Goal: Information Seeking & Learning: Learn about a topic

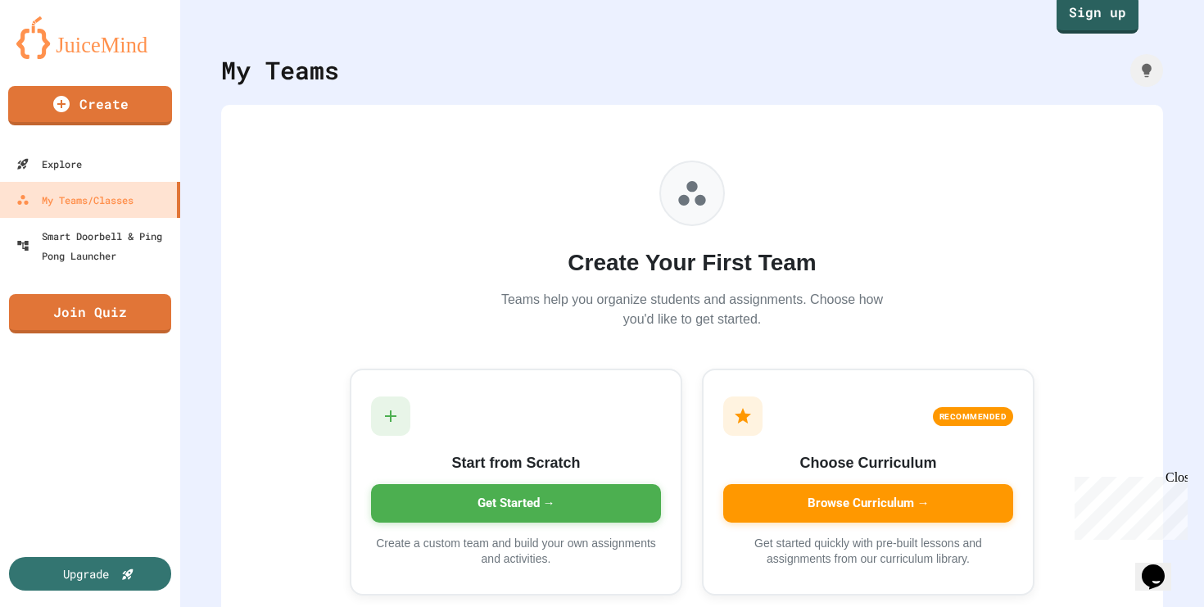
scroll to position [71, 0]
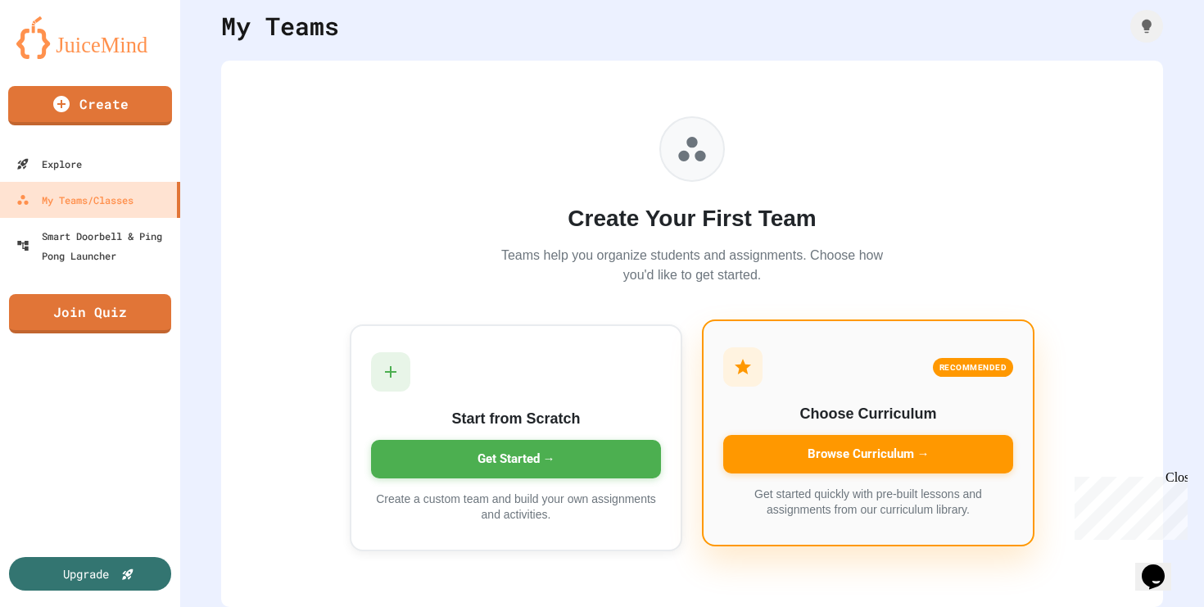
click at [821, 436] on div "Browse Curriculum →" at bounding box center [868, 454] width 290 height 38
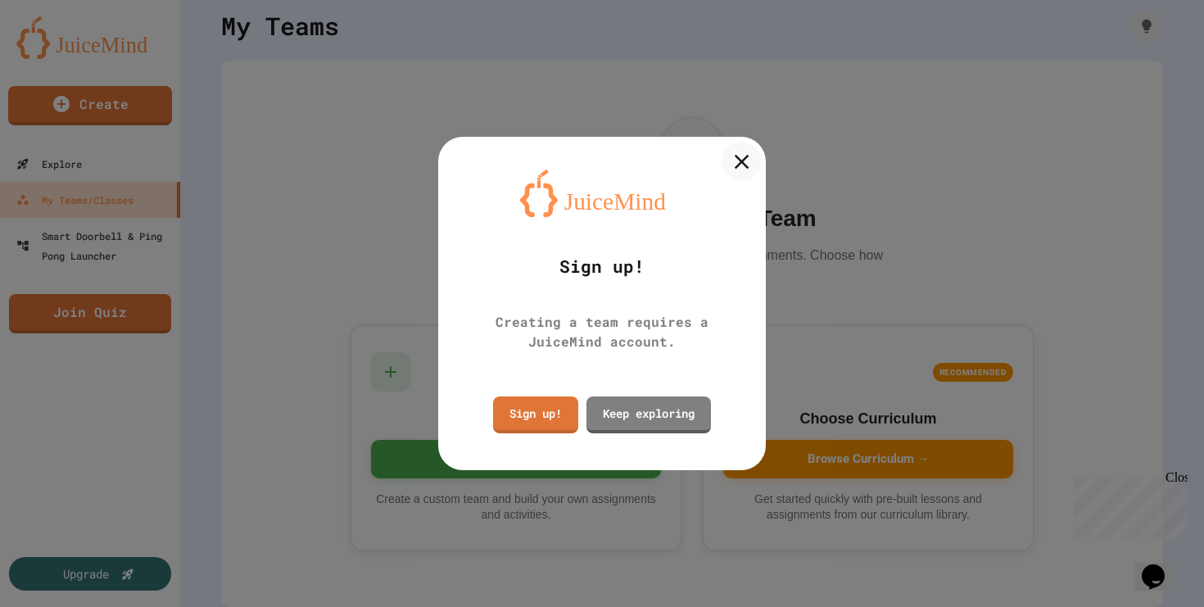
click at [747, 166] on icon at bounding box center [741, 161] width 15 height 15
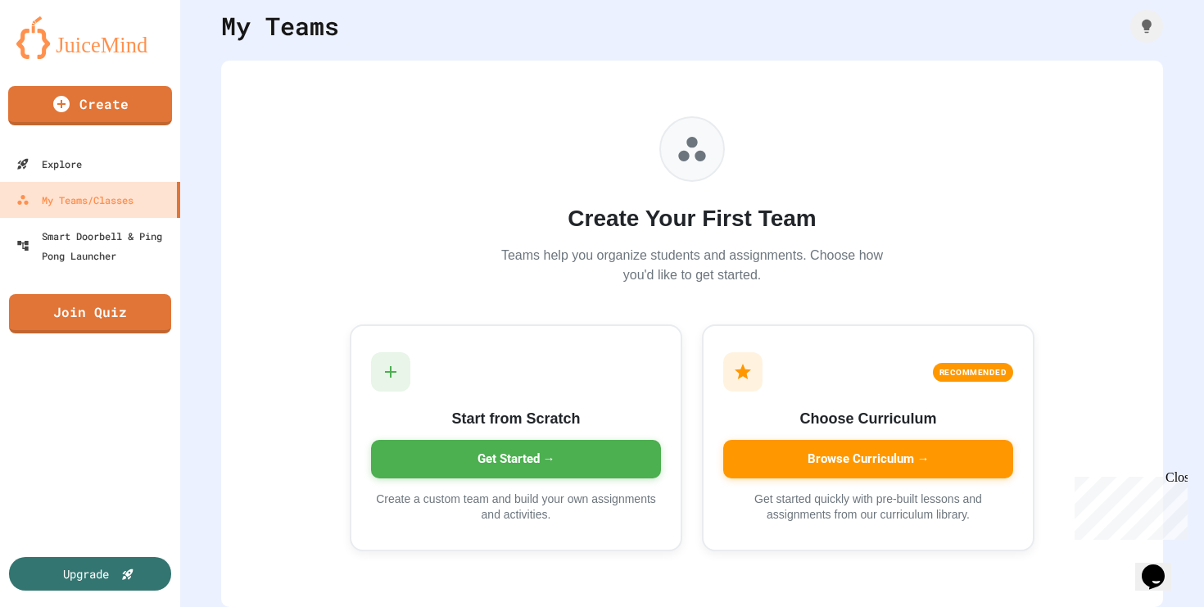
scroll to position [0, 0]
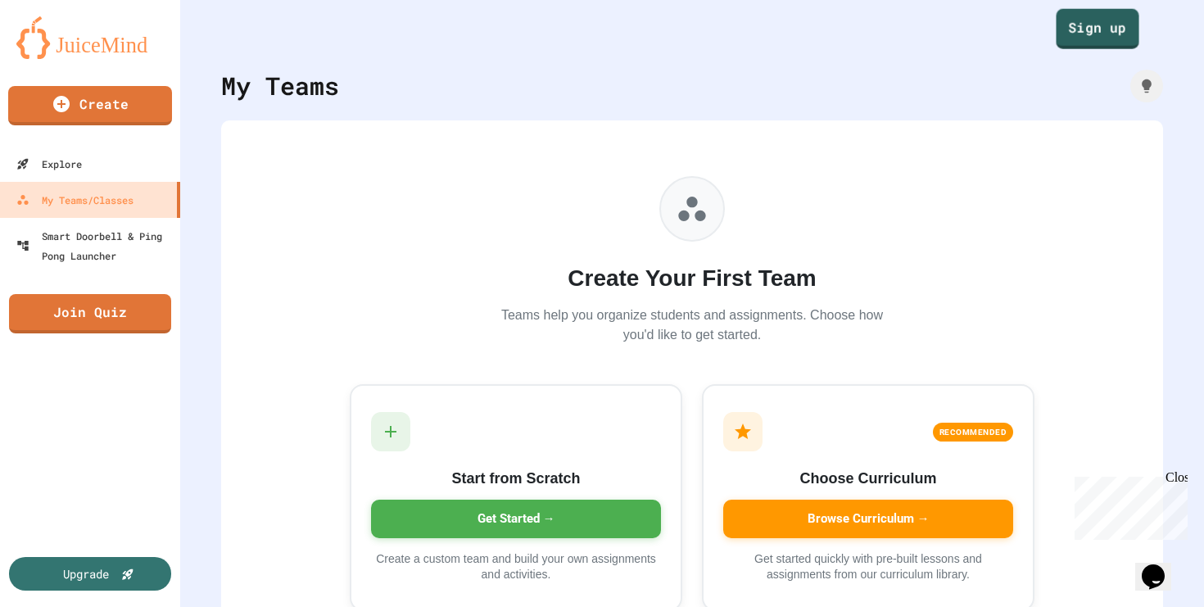
click at [1088, 43] on link "Sign up" at bounding box center [1096, 29] width 83 height 40
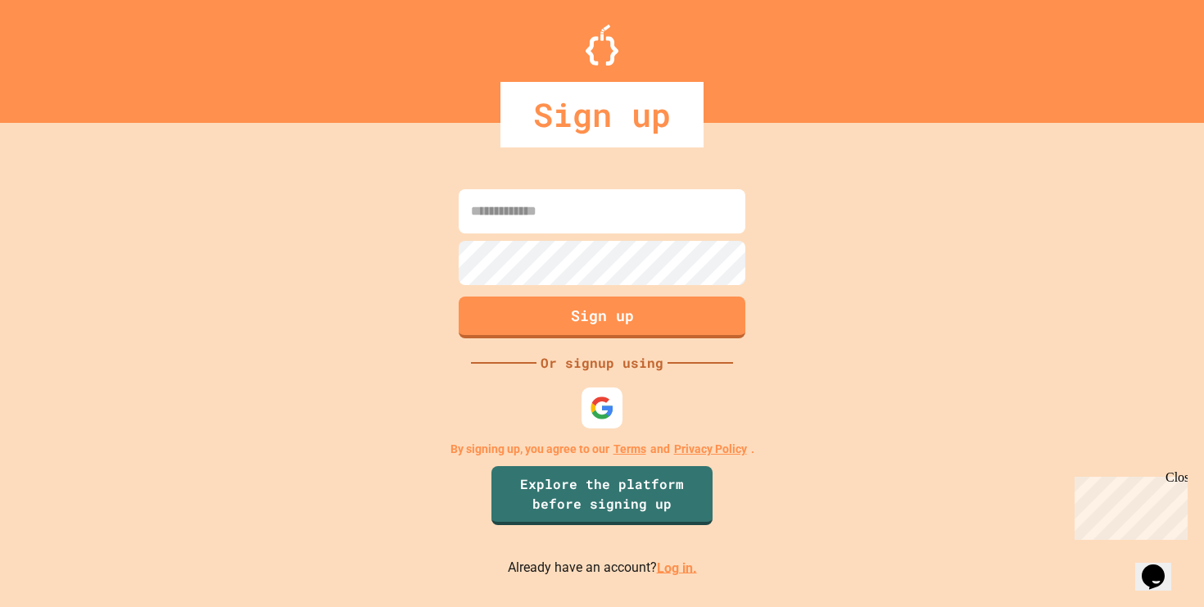
click at [578, 204] on input at bounding box center [601, 211] width 287 height 44
click at [681, 571] on link "Log in." at bounding box center [677, 567] width 40 height 16
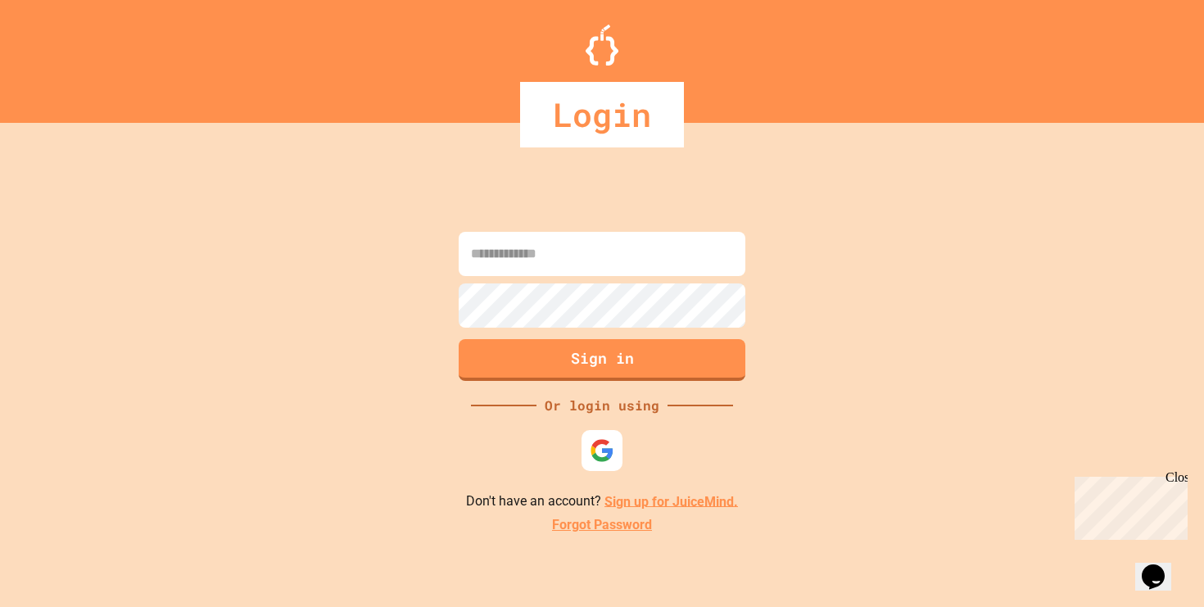
click at [617, 271] on input at bounding box center [601, 254] width 287 height 44
type input "**********"
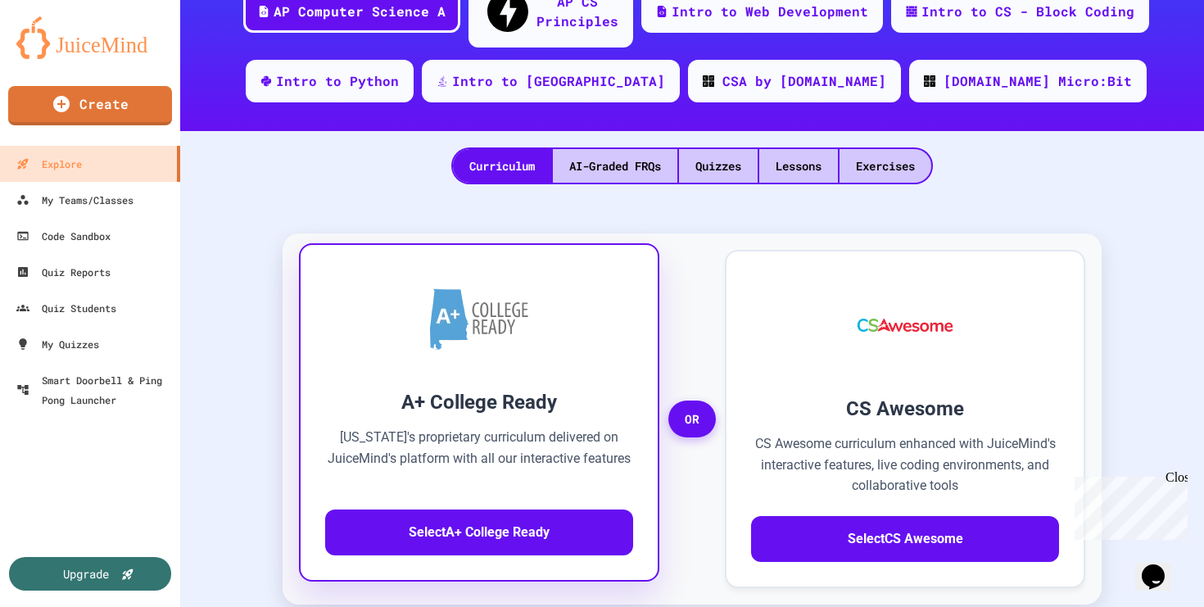
scroll to position [314, 0]
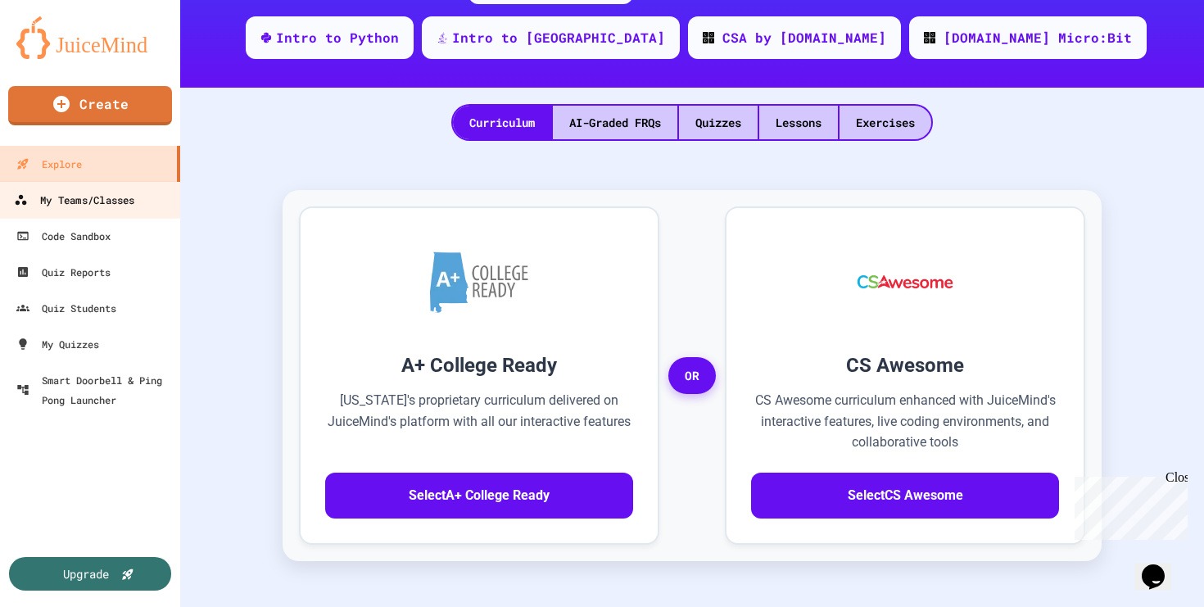
click at [127, 205] on div "My Teams/Classes" at bounding box center [74, 200] width 120 height 20
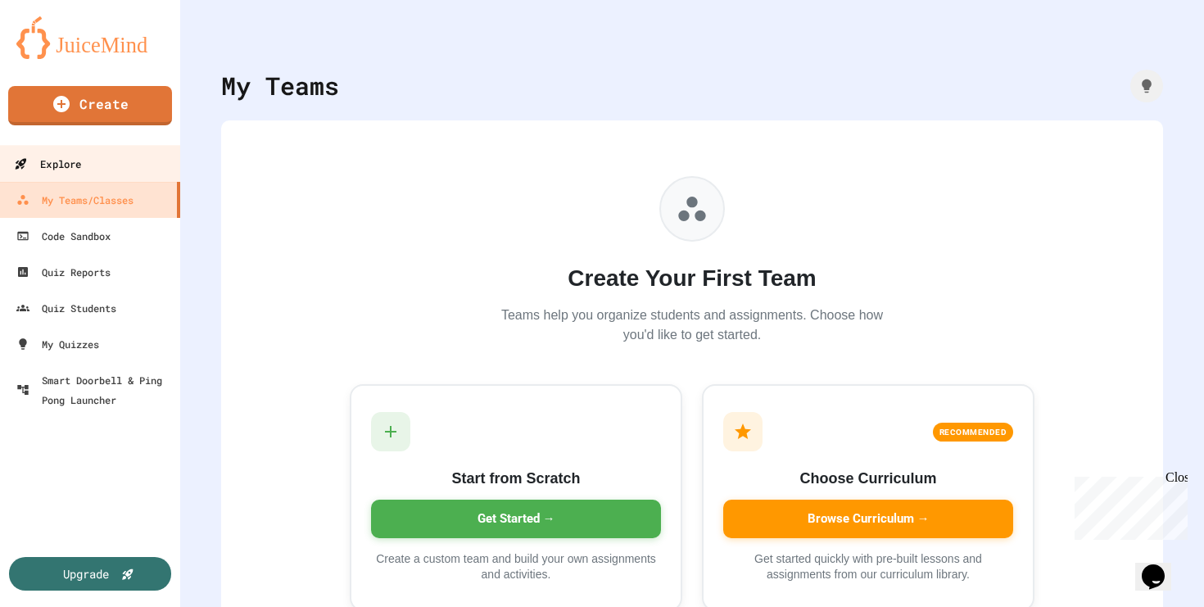
click at [109, 171] on link "Explore" at bounding box center [91, 163] width 186 height 37
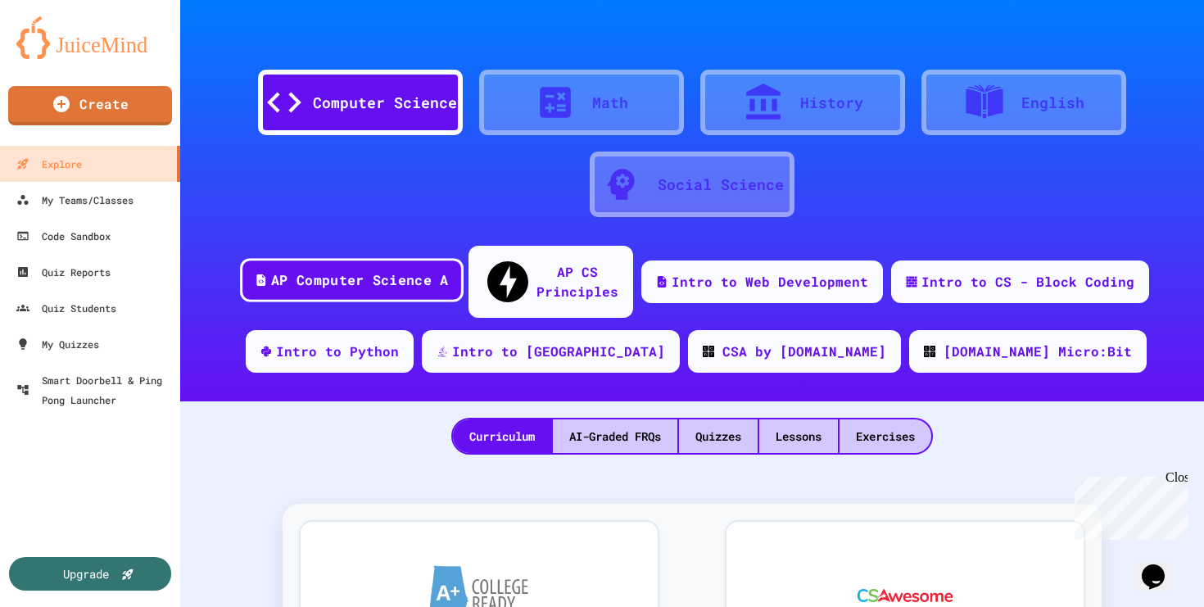
click at [377, 270] on div "AP Computer Science A" at bounding box center [359, 280] width 177 height 20
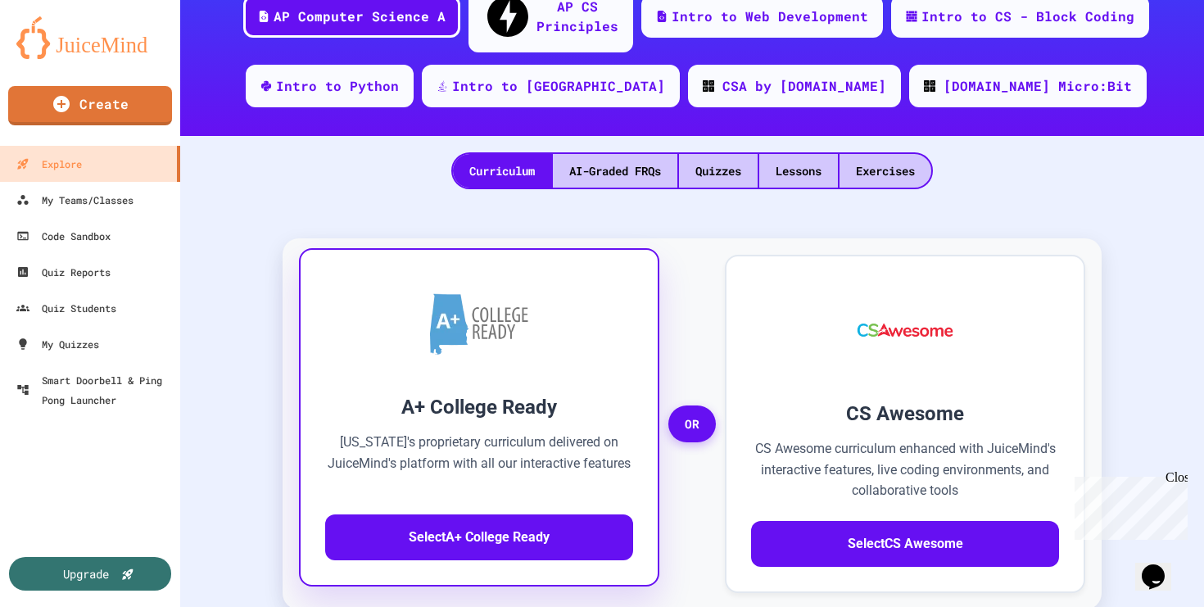
scroll to position [352, 0]
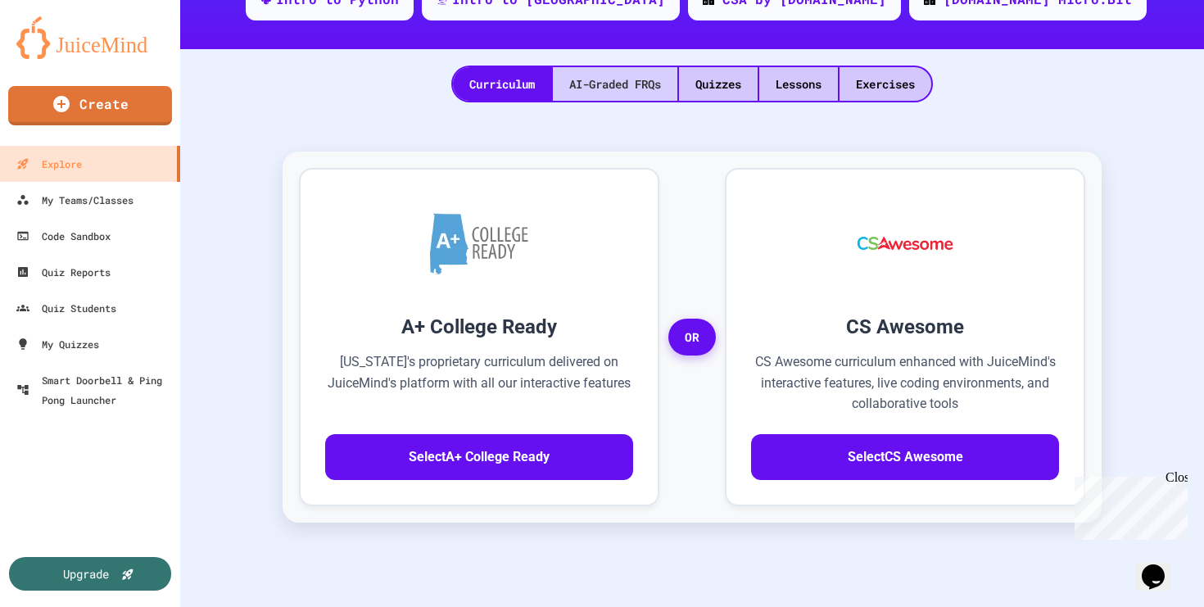
click at [630, 67] on div "AI-Graded FRQs" at bounding box center [615, 84] width 124 height 34
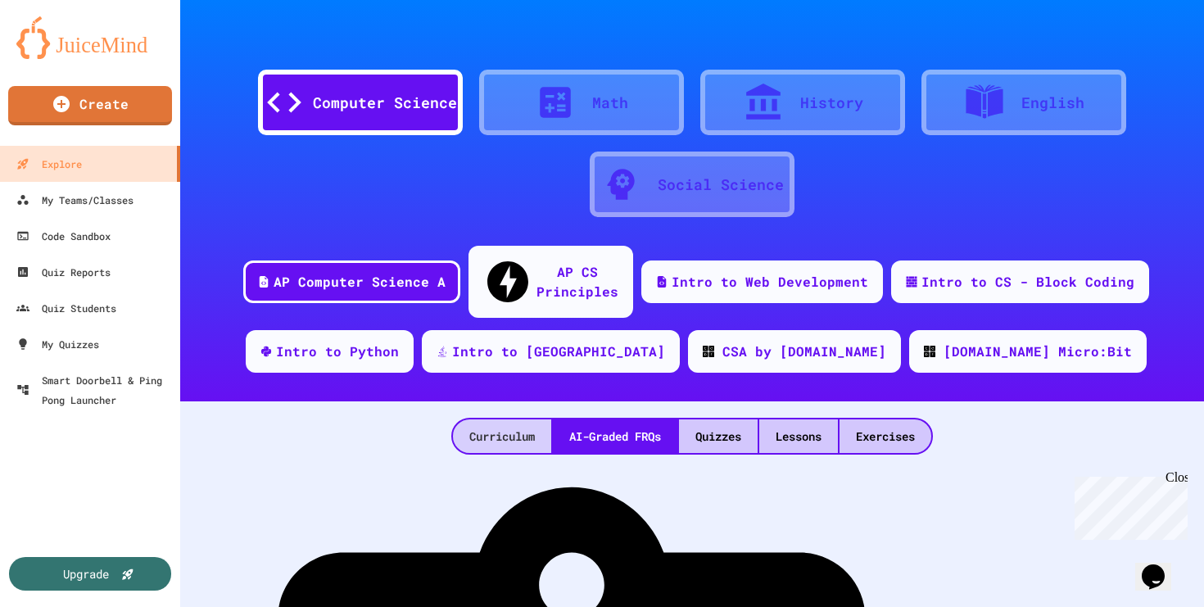
click at [499, 419] on div "Curriculum" at bounding box center [502, 436] width 98 height 34
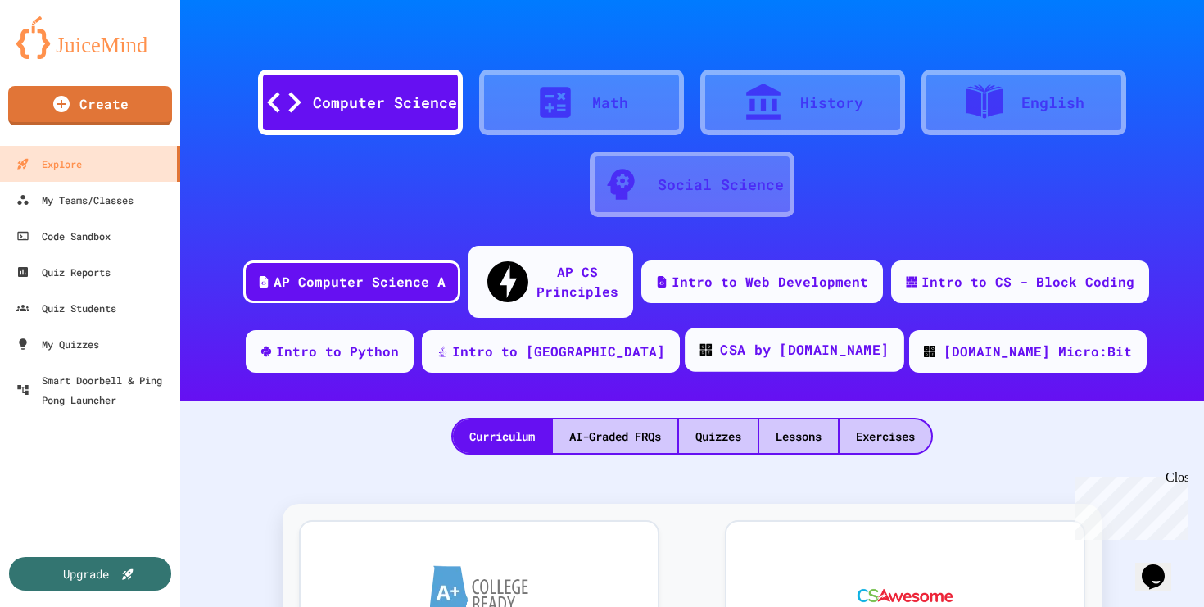
click at [770, 340] on div "CSA by Code.org" at bounding box center [804, 350] width 169 height 20
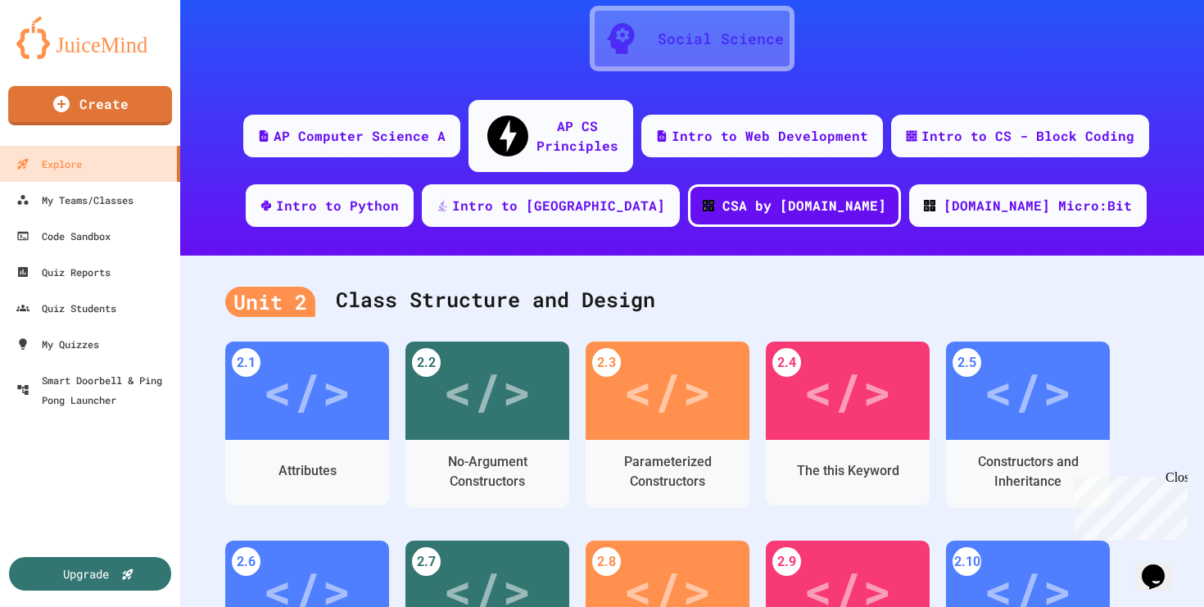
scroll to position [160, 0]
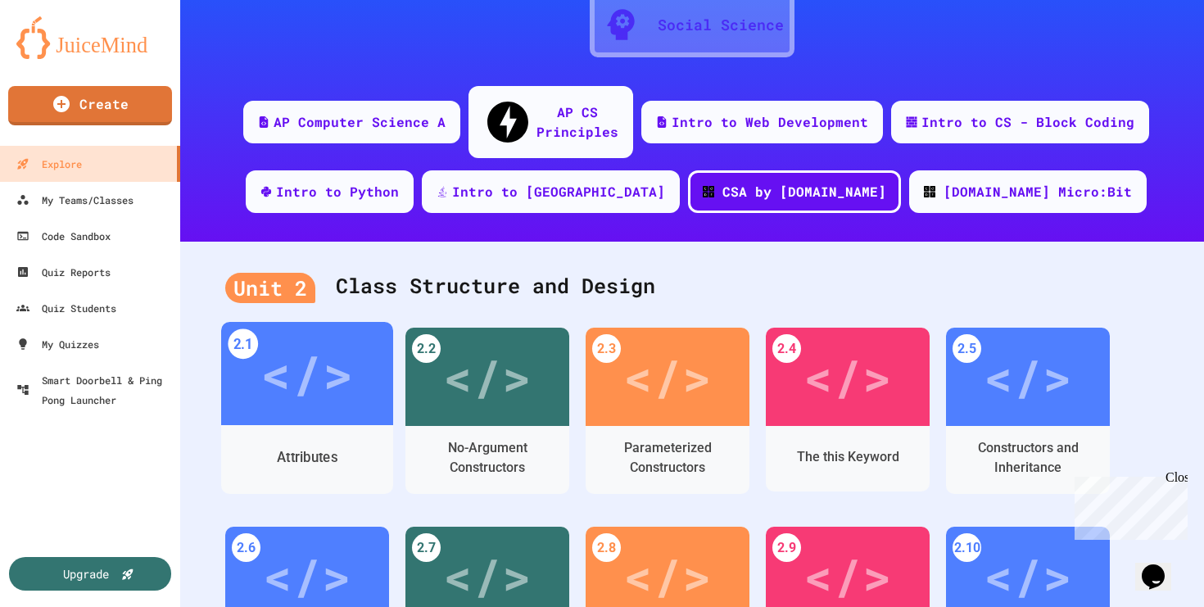
click at [315, 382] on div "</>" at bounding box center [306, 374] width 93 height 78
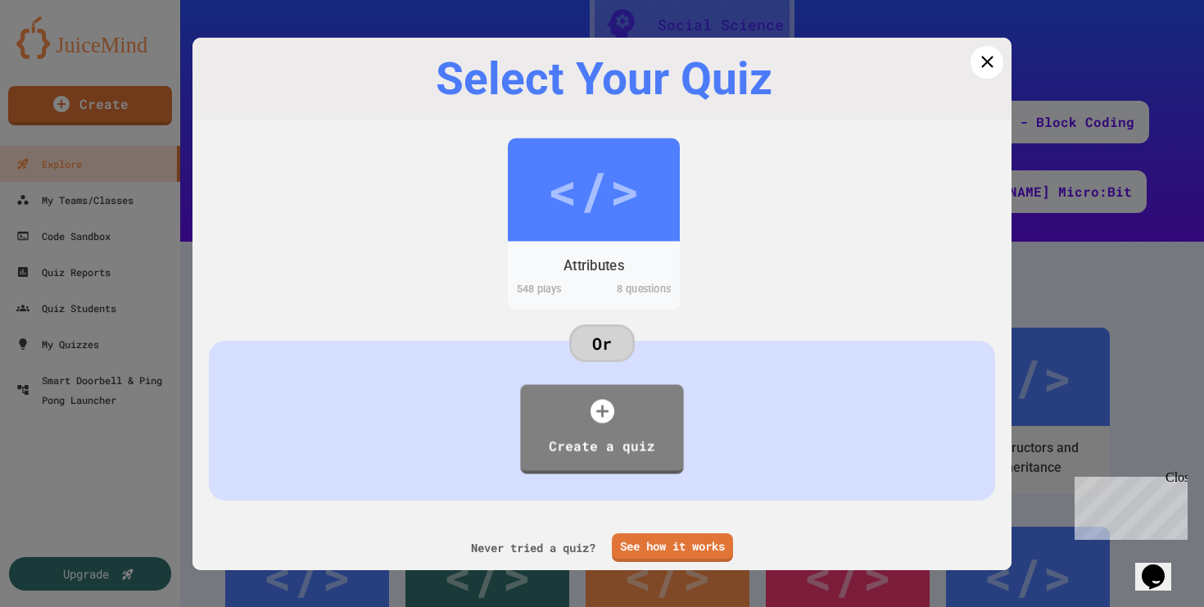
click at [602, 228] on div "</>" at bounding box center [594, 189] width 172 height 103
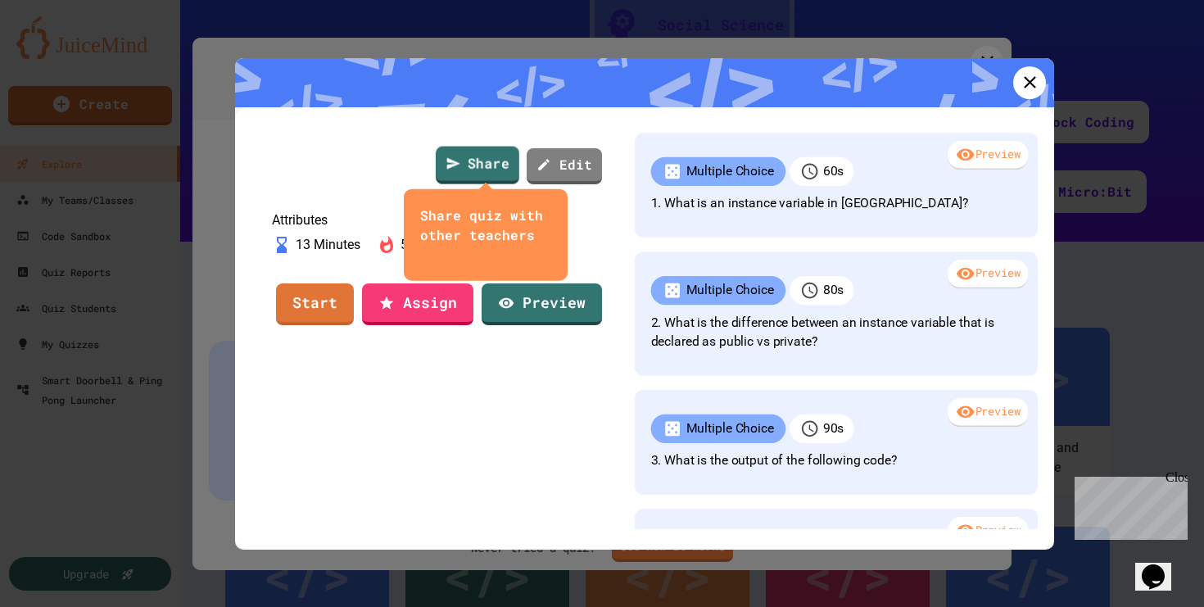
click at [470, 173] on link "Share" at bounding box center [478, 165] width 84 height 38
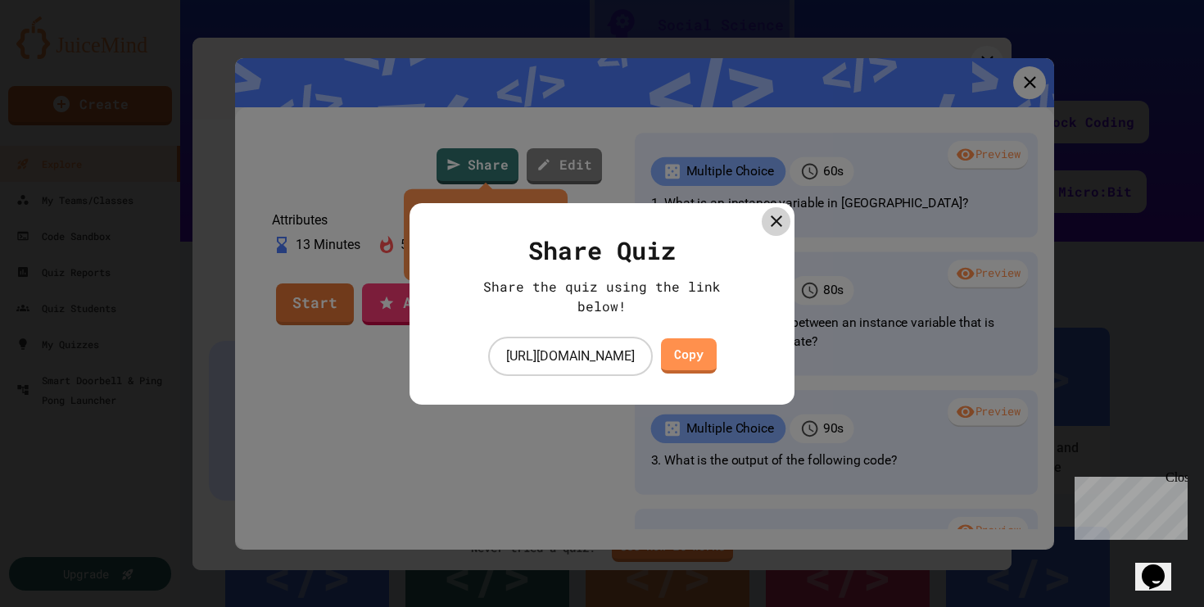
scroll to position [0, 160]
click at [772, 223] on icon at bounding box center [776, 221] width 20 height 20
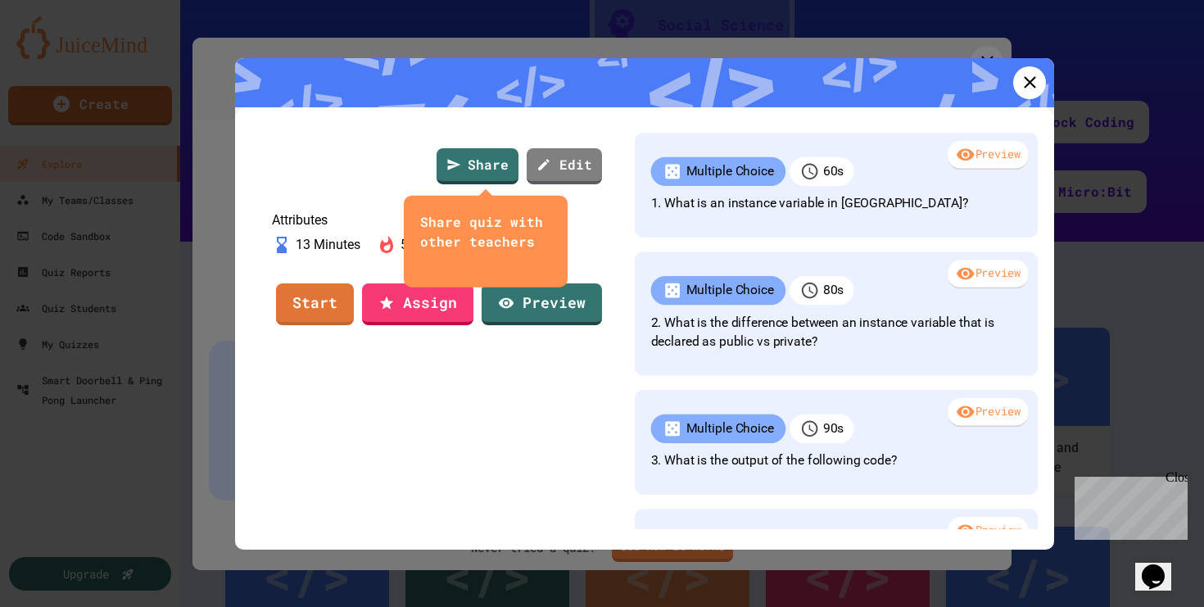
scroll to position [0, 0]
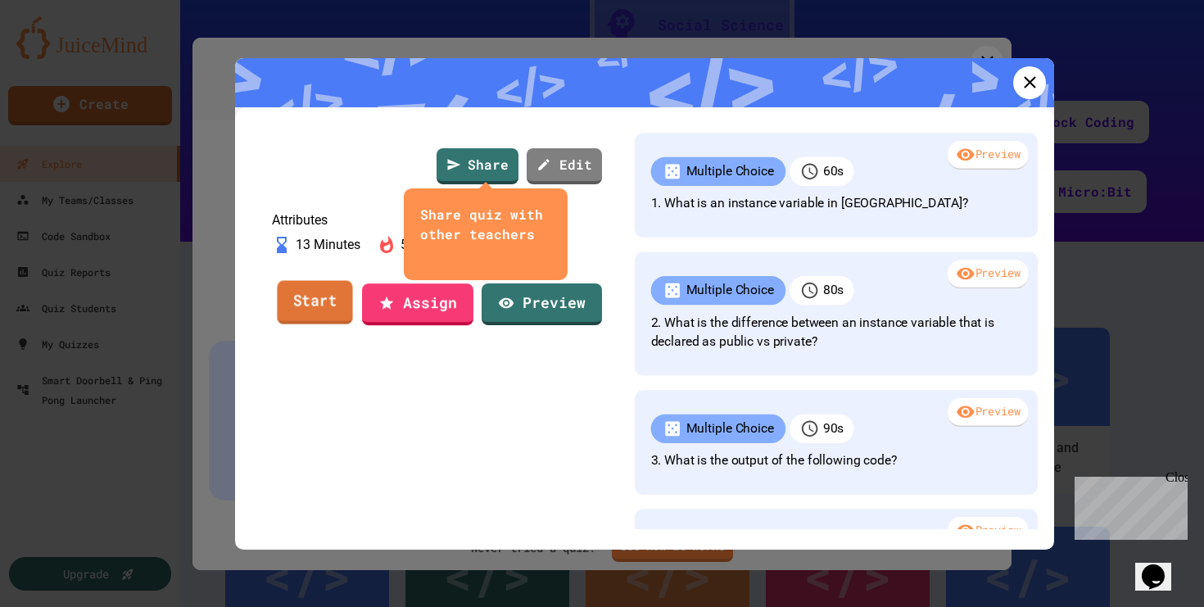
click at [334, 325] on link "Start" at bounding box center [314, 303] width 75 height 44
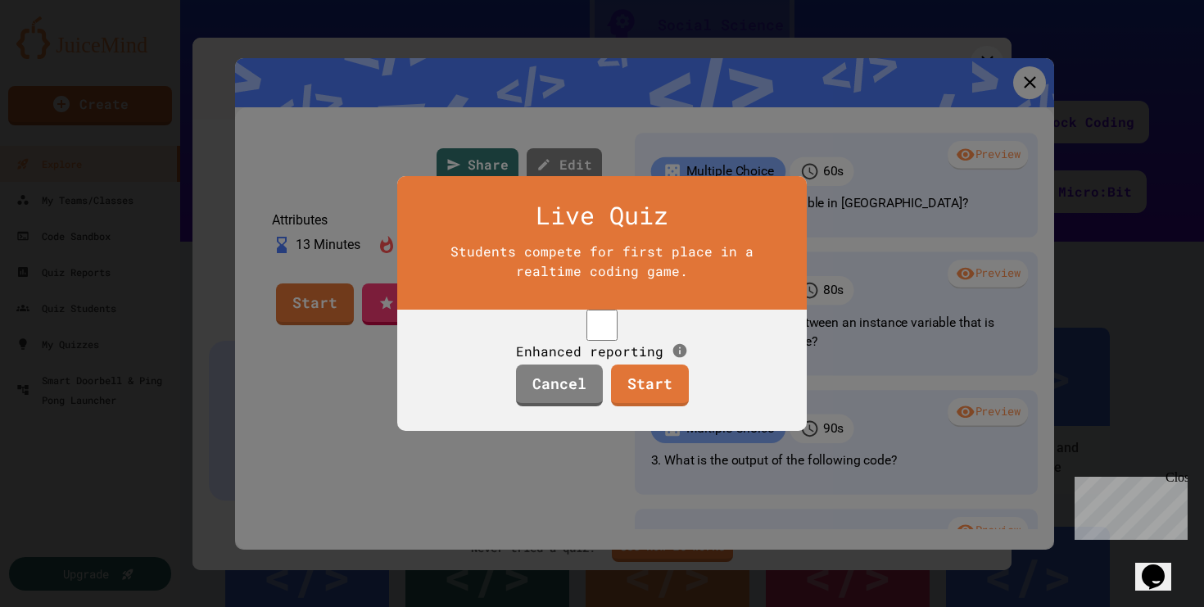
click at [687, 344] on icon at bounding box center [680, 351] width 14 height 14
click at [688, 350] on div "Enhanced reporting" at bounding box center [602, 335] width 172 height 52
click at [645, 395] on link "Start" at bounding box center [650, 384] width 78 height 44
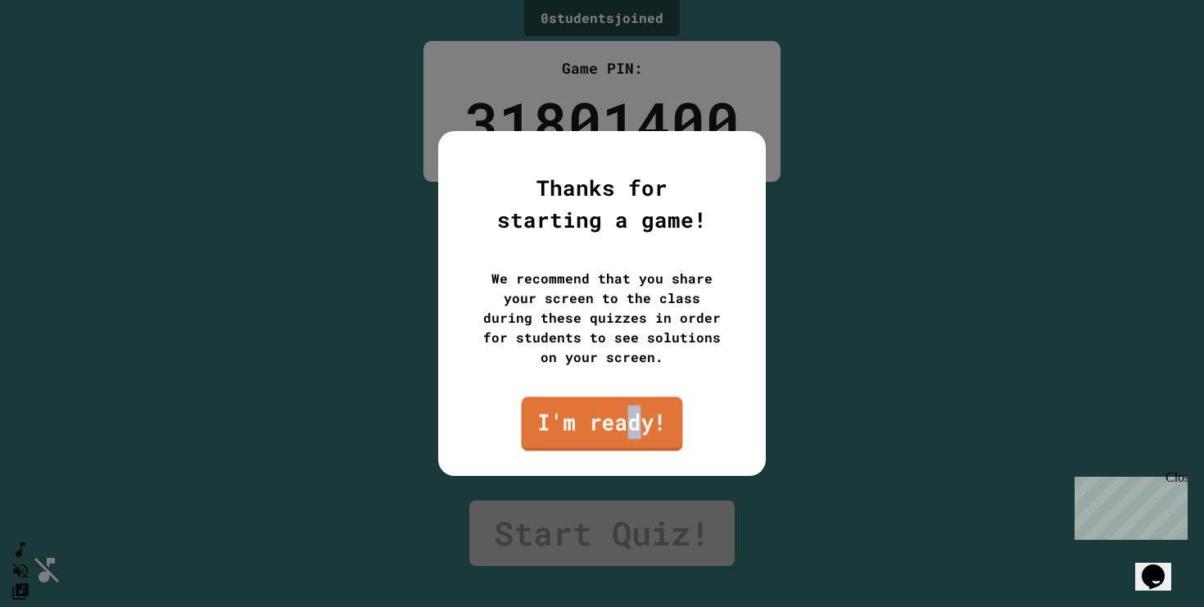
click at [632, 431] on link "I'm ready!" at bounding box center [601, 423] width 161 height 54
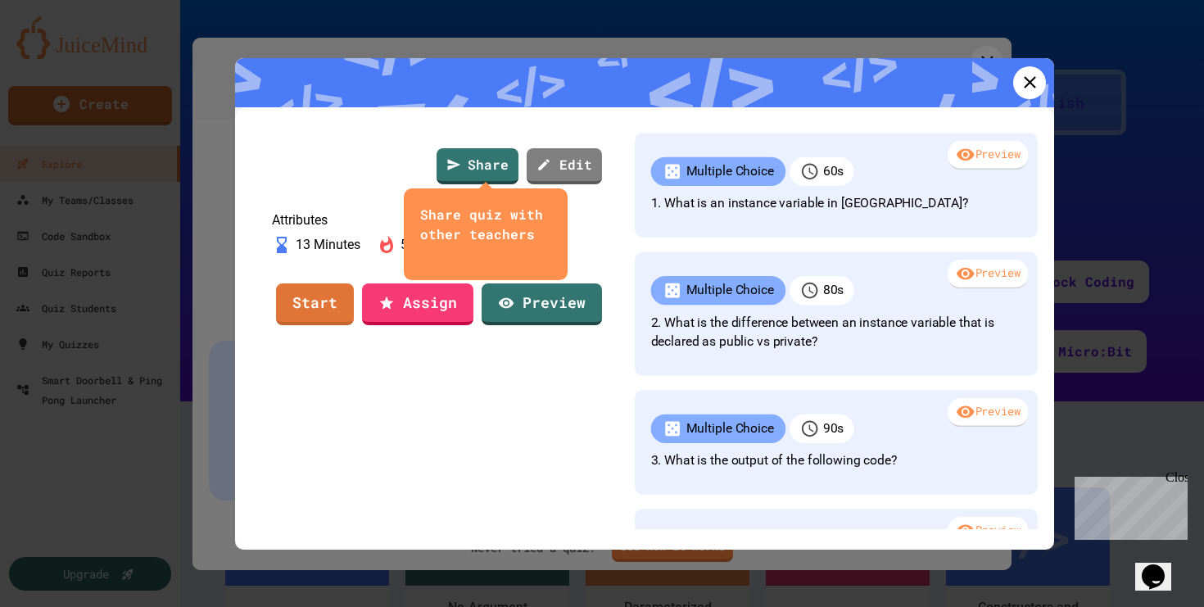
click at [991, 84] on div at bounding box center [644, 82] width 819 height 49
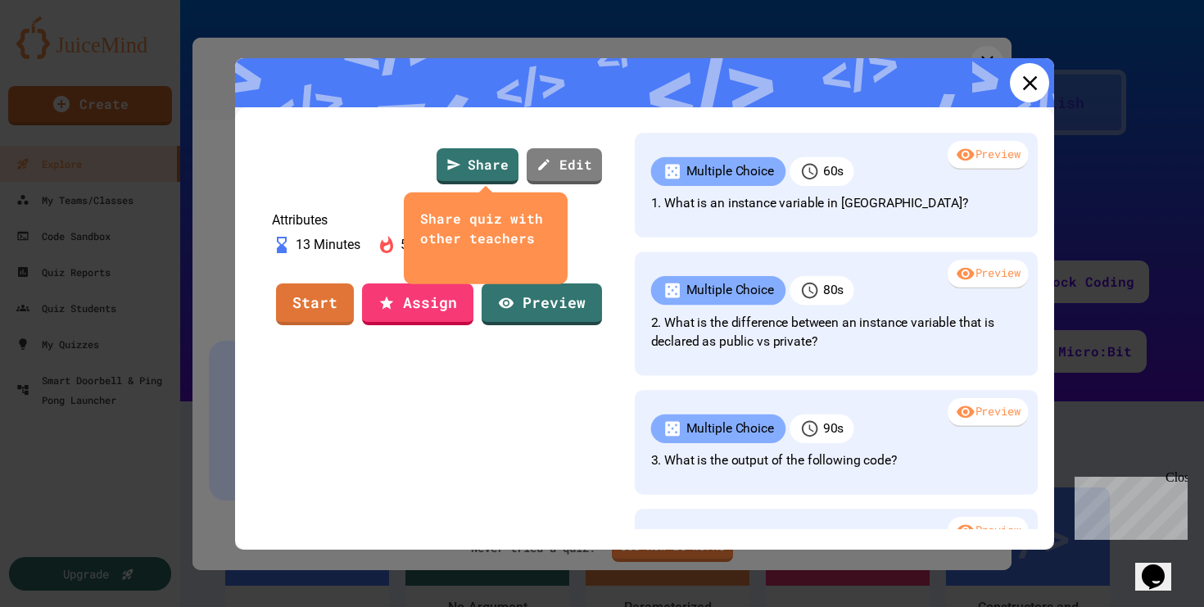
click at [1017, 84] on icon at bounding box center [1029, 82] width 25 height 25
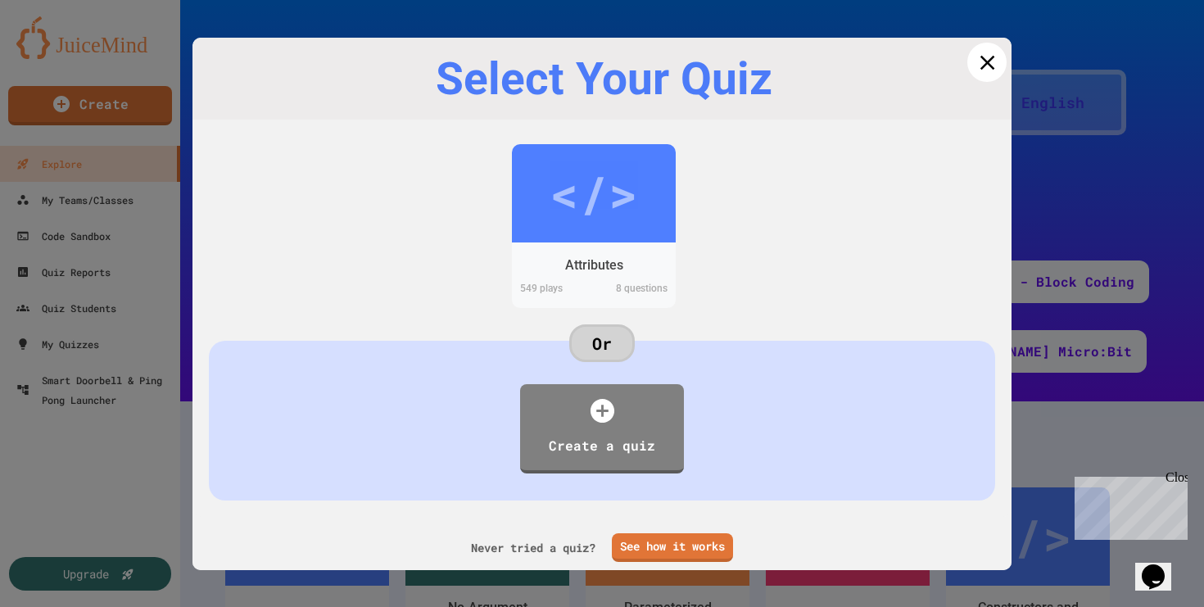
click at [978, 75] on link at bounding box center [986, 62] width 39 height 39
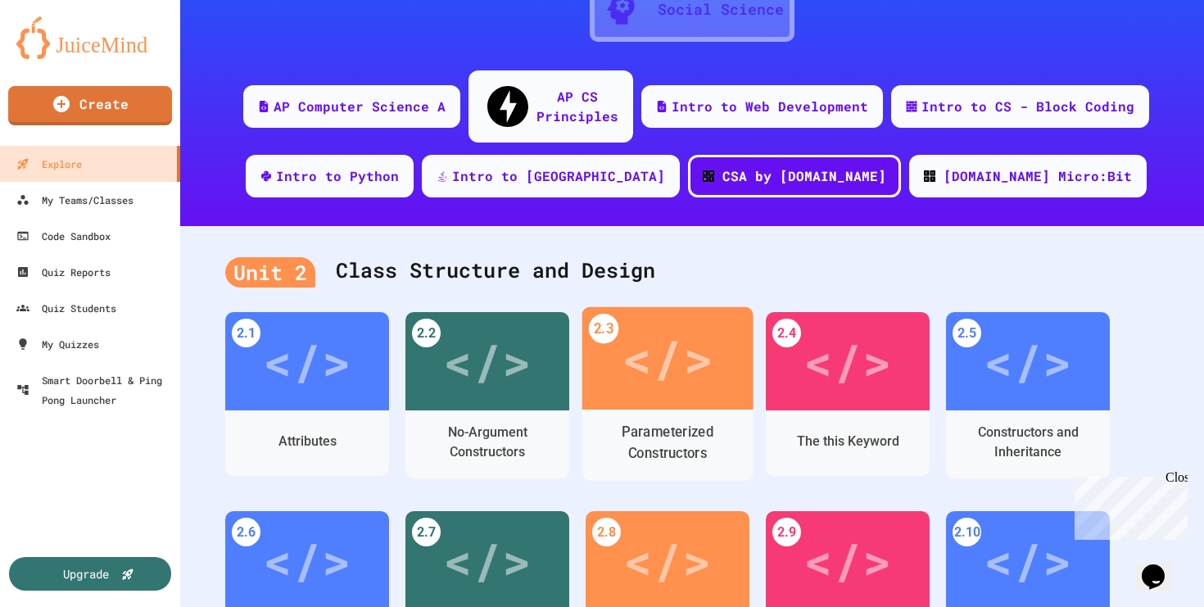
scroll to position [183, 0]
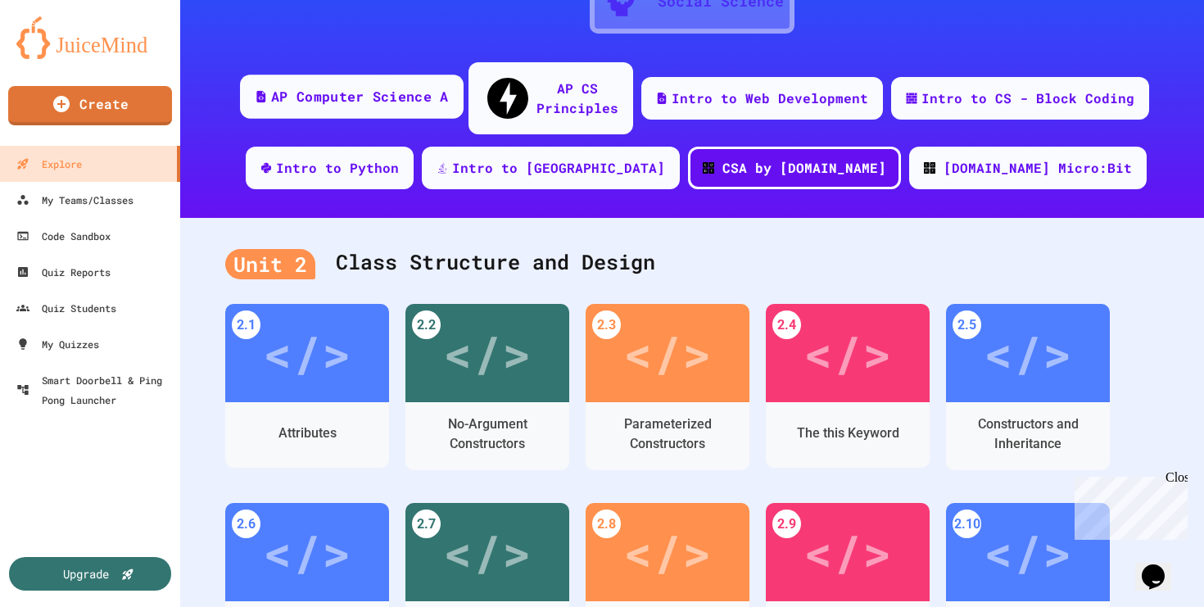
click at [430, 93] on div "AP Computer Science A" at bounding box center [352, 97] width 224 height 44
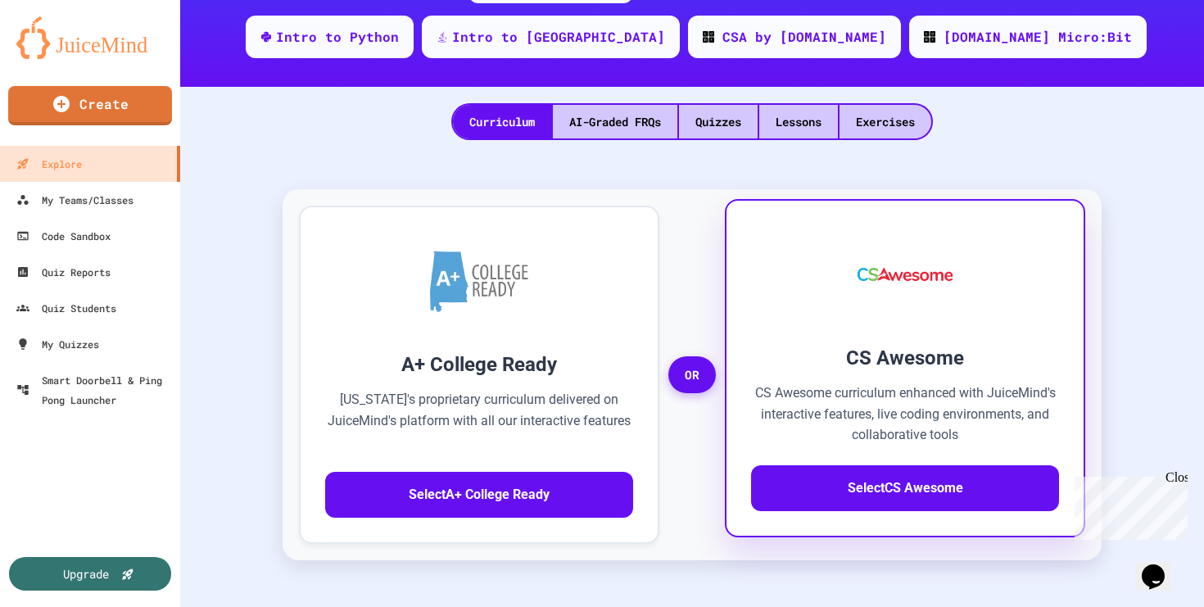
scroll to position [494, 0]
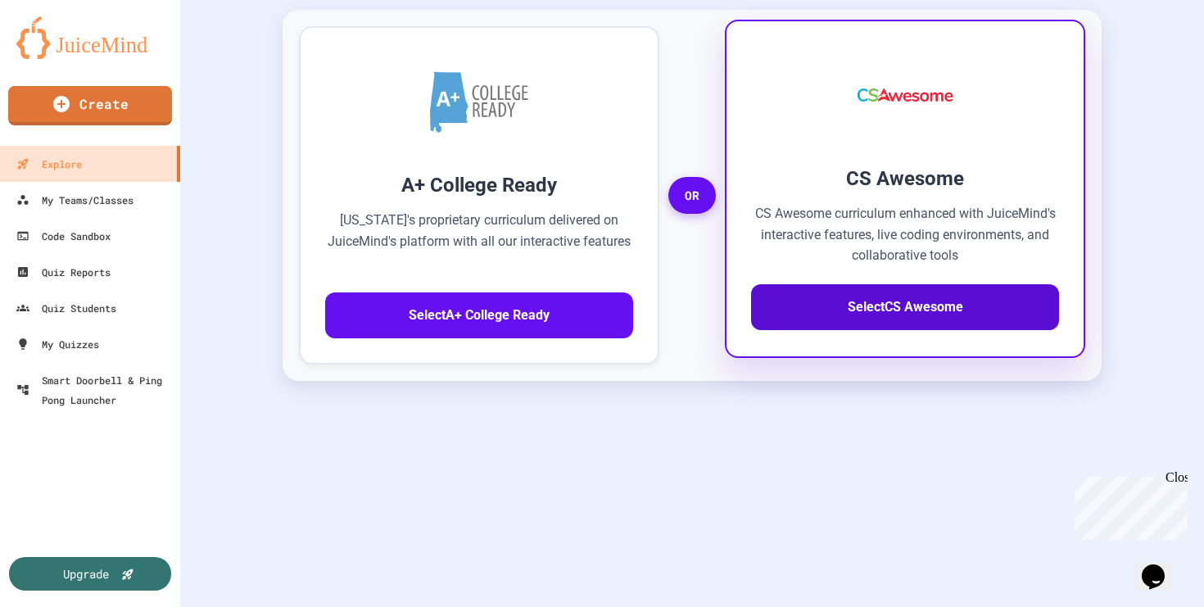
click at [918, 290] on button "Select CS Awesome" at bounding box center [905, 307] width 308 height 46
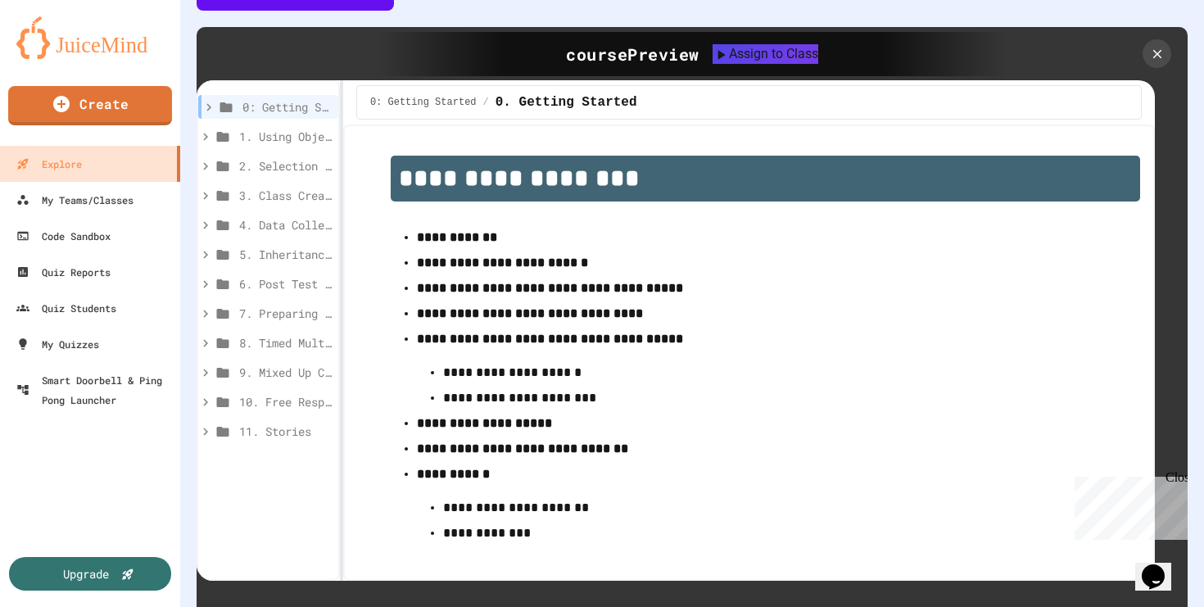
click at [502, 278] on p "**********" at bounding box center [765, 288] width 697 height 21
click at [508, 256] on strong "**********" at bounding box center [502, 262] width 171 height 12
click at [475, 256] on strong "**********" at bounding box center [502, 262] width 171 height 12
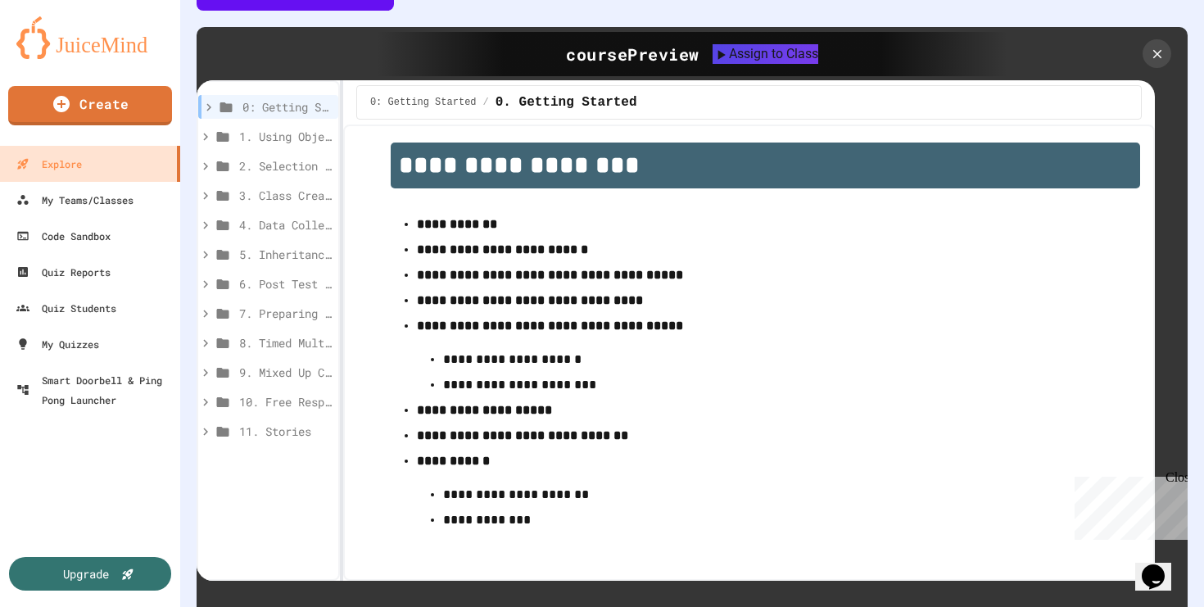
scroll to position [27, 0]
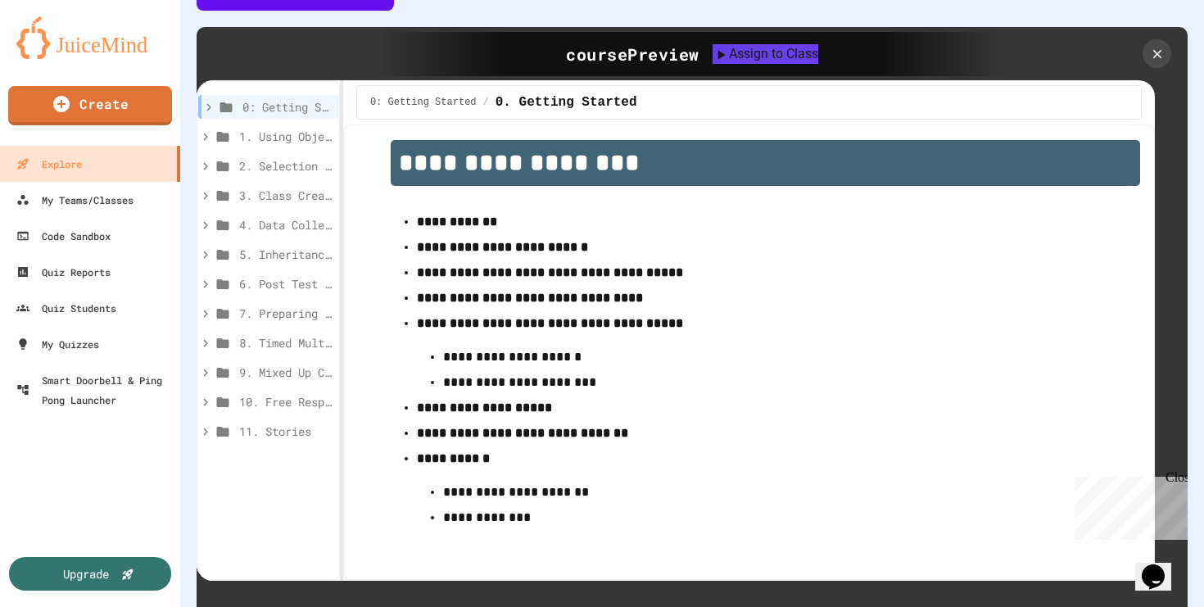
click at [490, 481] on p "**********" at bounding box center [753, 491] width 621 height 21
click at [457, 452] on strong "**********" at bounding box center [453, 458] width 73 height 12
click at [216, 100] on icon at bounding box center [226, 107] width 20 height 15
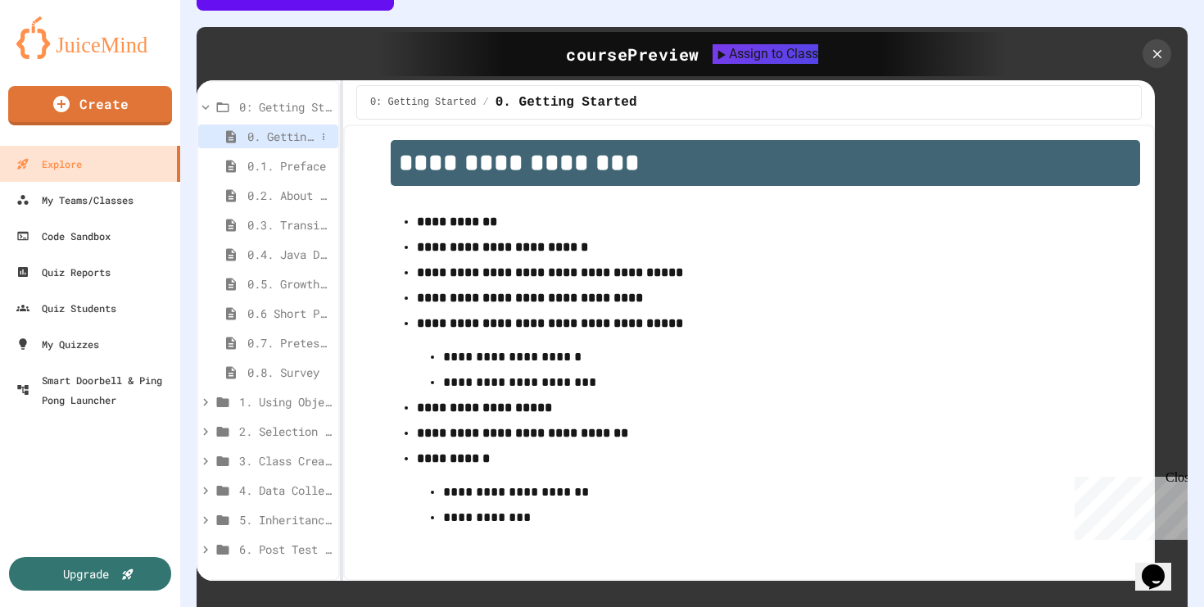
click at [282, 128] on span "0. Getting Started" at bounding box center [281, 136] width 68 height 17
click at [282, 157] on span "0.1. Preface" at bounding box center [281, 165] width 68 height 17
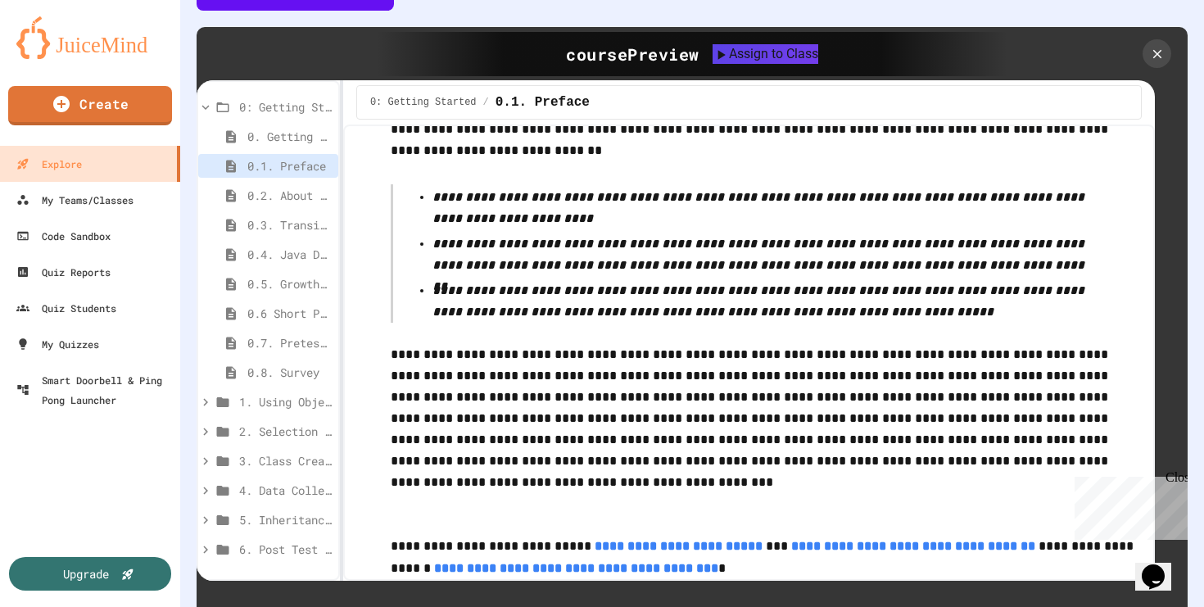
scroll to position [2960, 0]
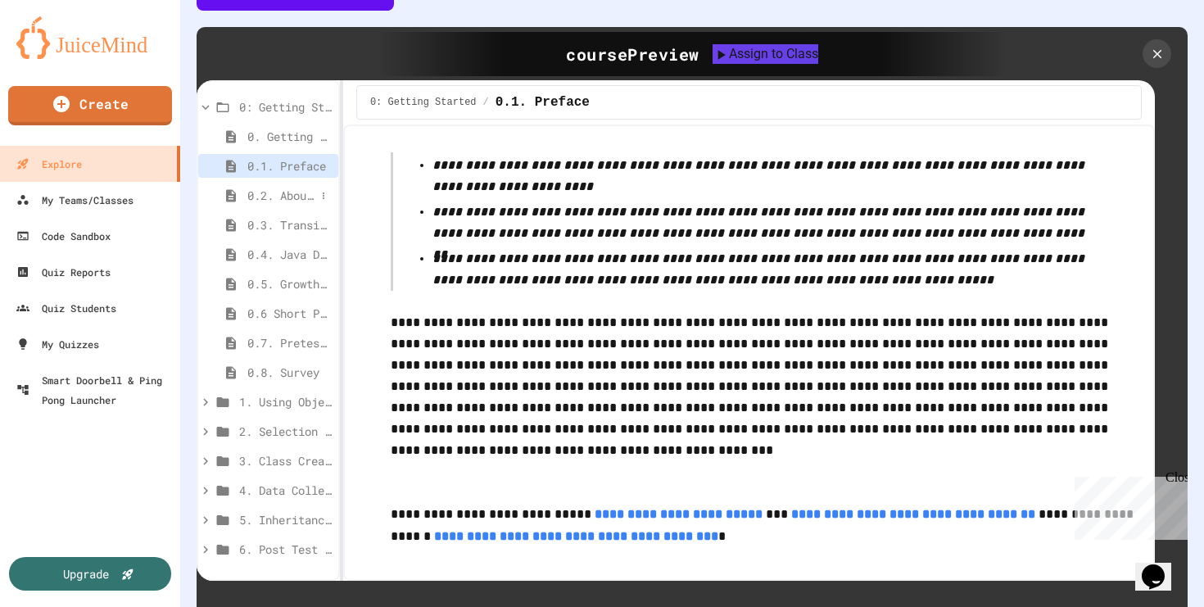
click at [280, 187] on span "0.2. About the AP CSA Exam" at bounding box center [281, 195] width 68 height 17
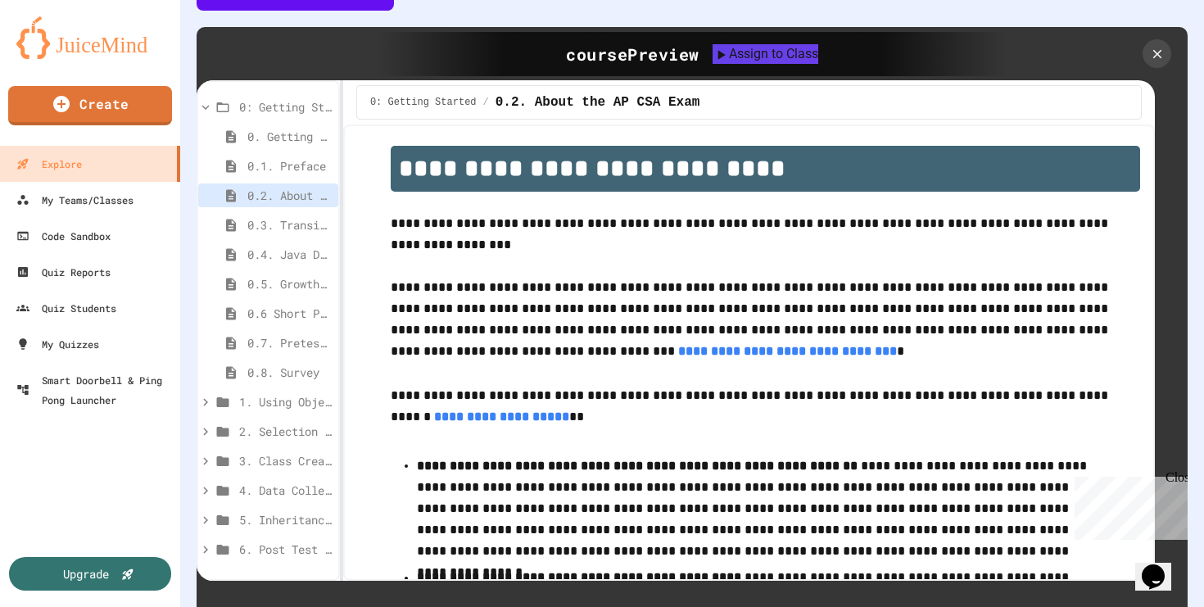
scroll to position [22, 0]
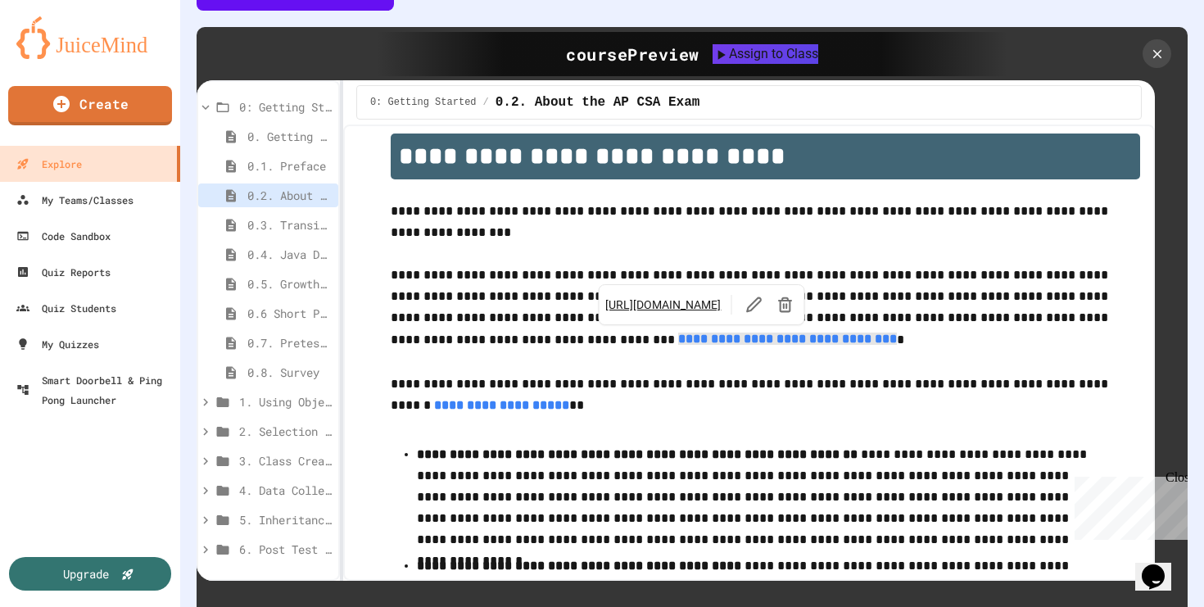
click at [792, 373] on p "**********" at bounding box center [765, 396] width 749 height 46
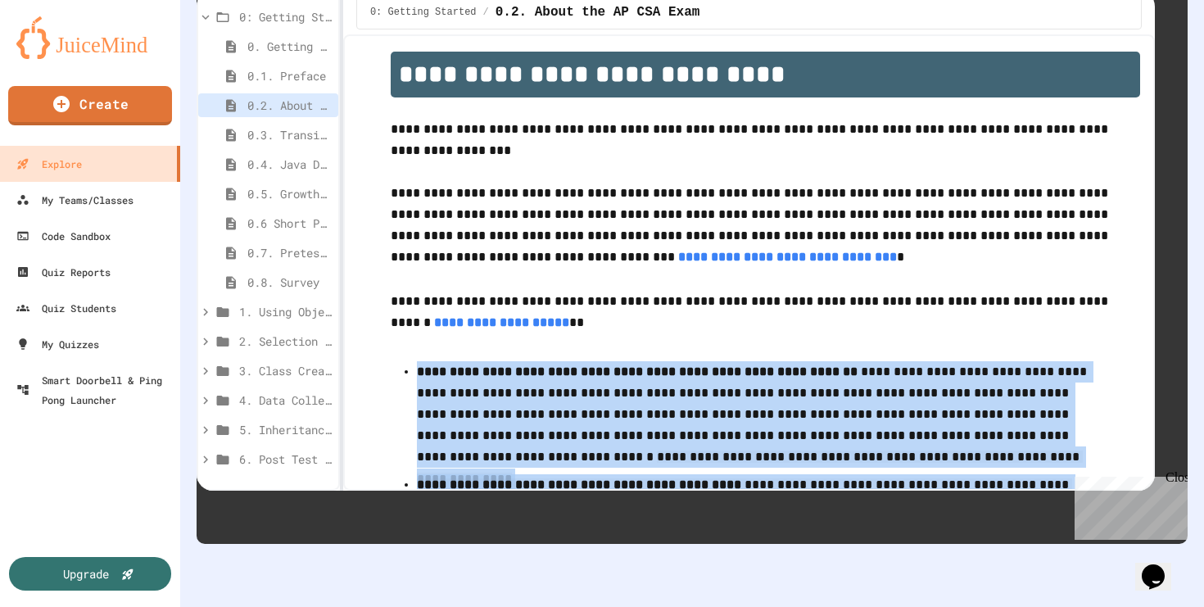
scroll to position [0, 0]
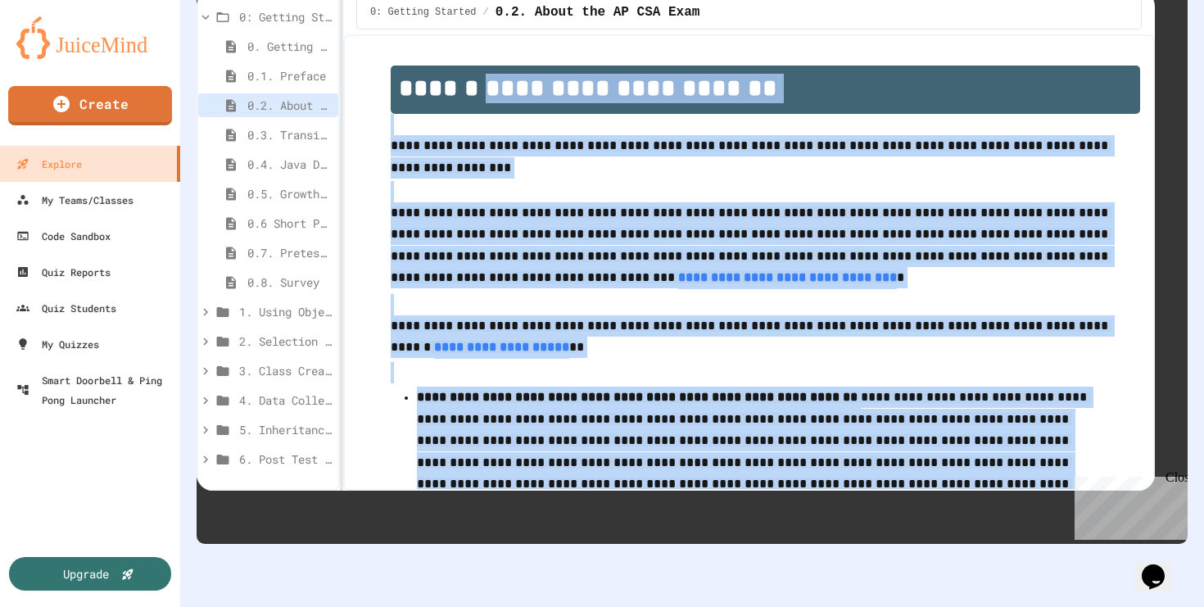
drag, startPoint x: 616, startPoint y: 425, endPoint x: 461, endPoint y: 60, distance: 396.6
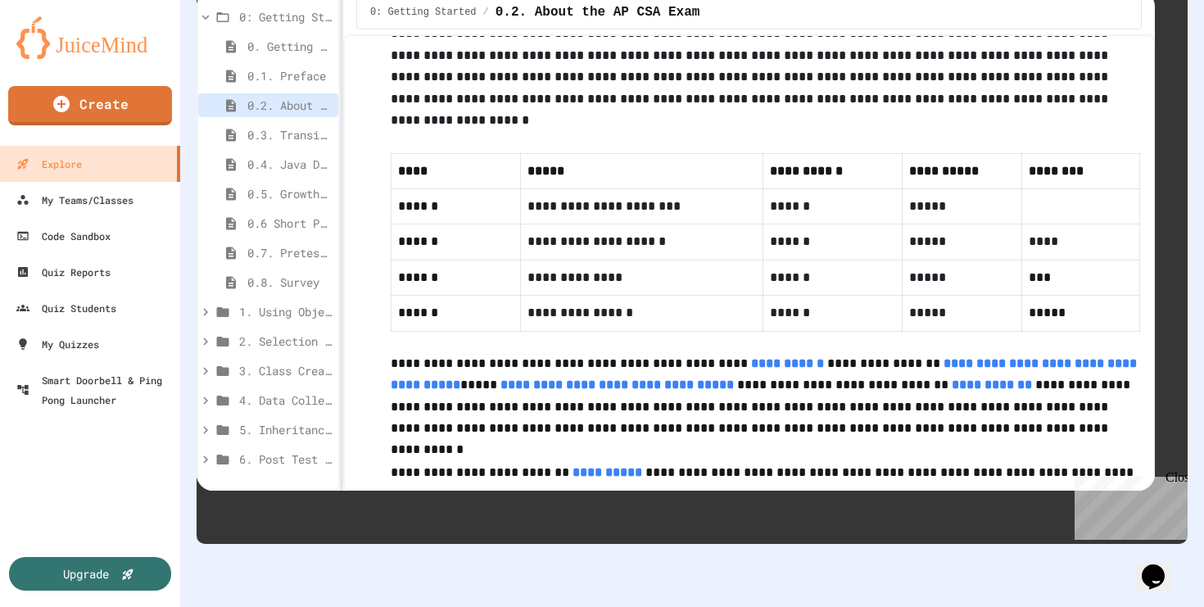
scroll to position [980, 0]
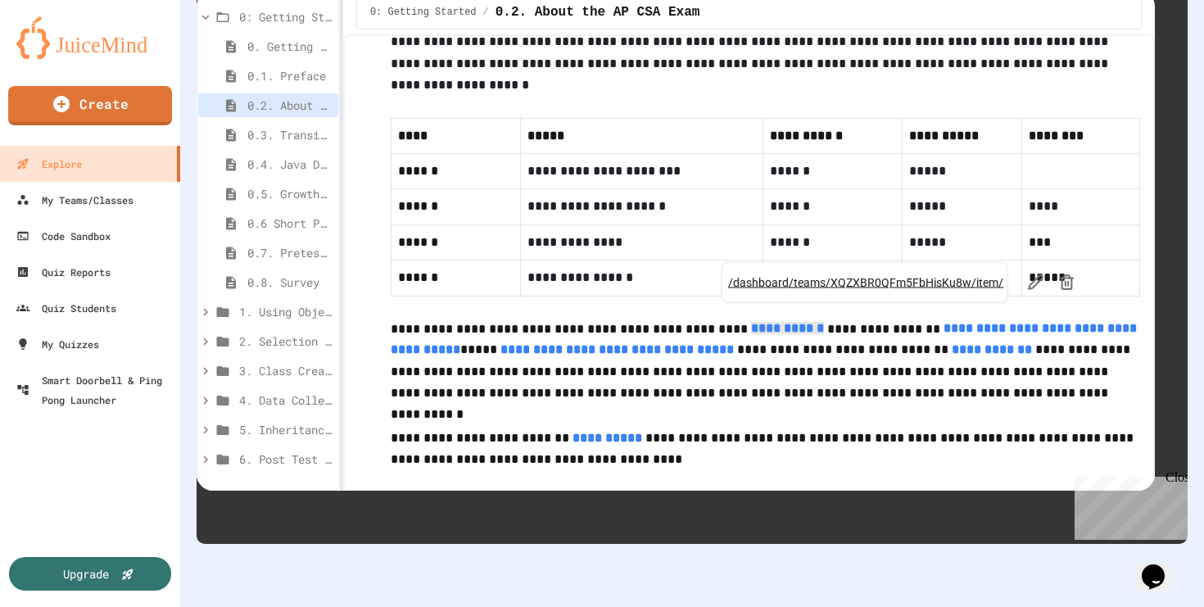
click at [965, 322] on link "**********" at bounding box center [765, 339] width 749 height 34
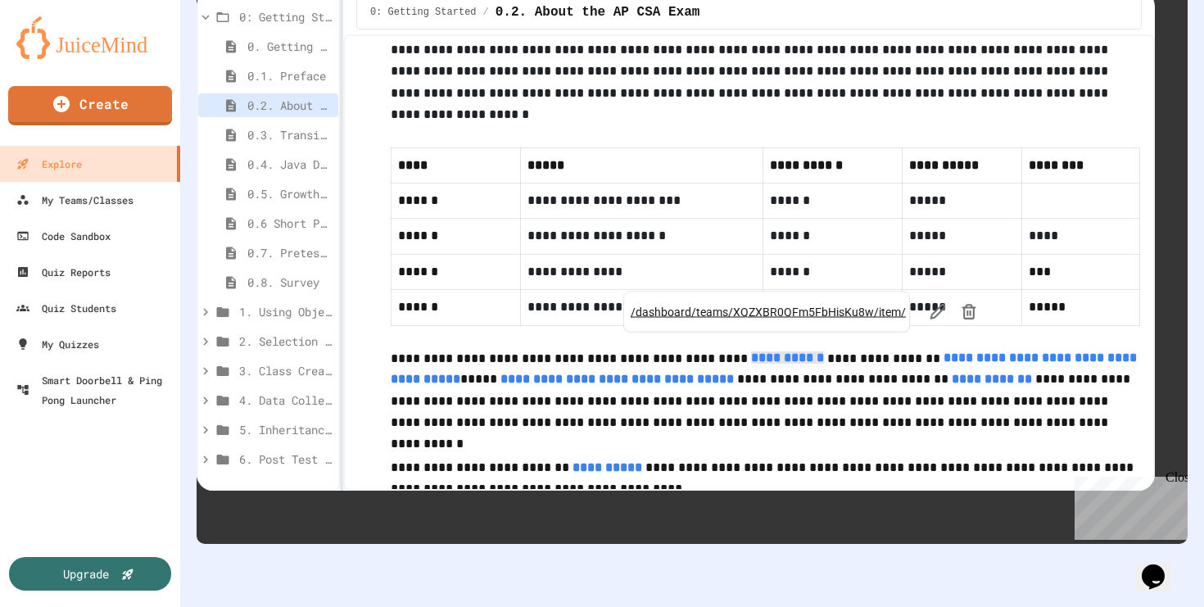
scroll to position [933, 0]
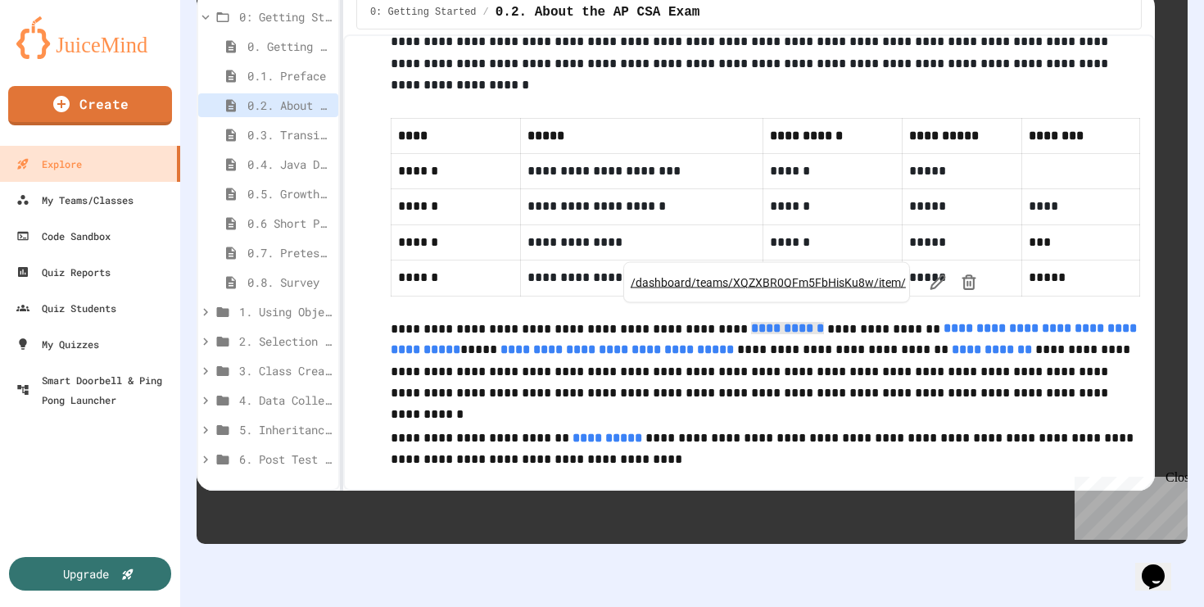
click at [616, 427] on p "**********" at bounding box center [765, 449] width 749 height 44
click at [596, 431] on link "**********" at bounding box center [607, 437] width 70 height 12
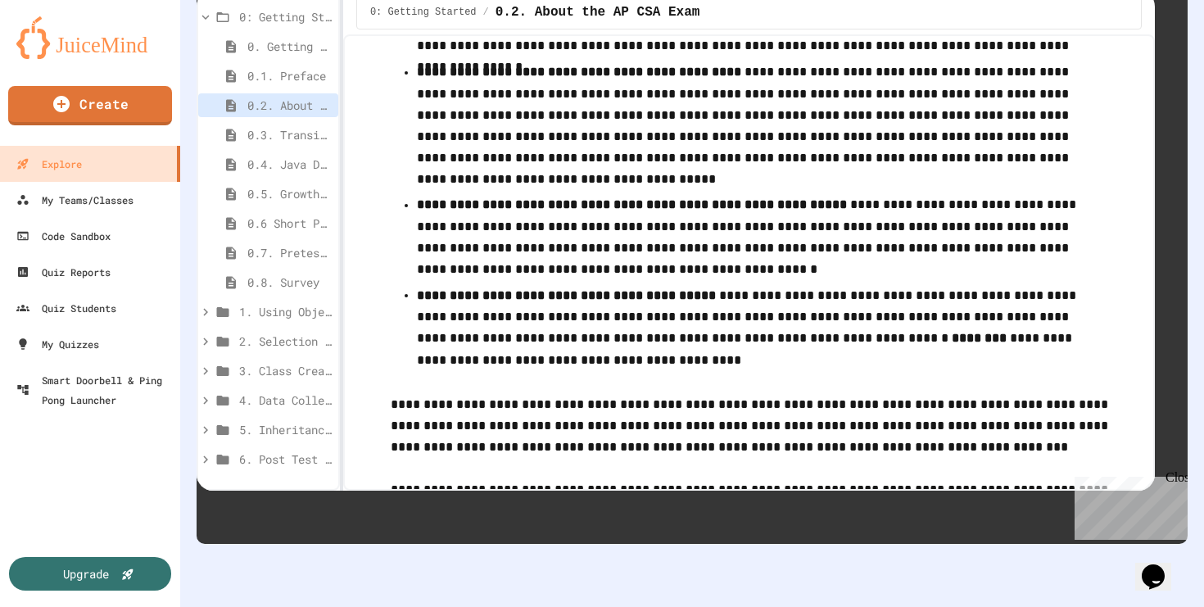
scroll to position [0, 0]
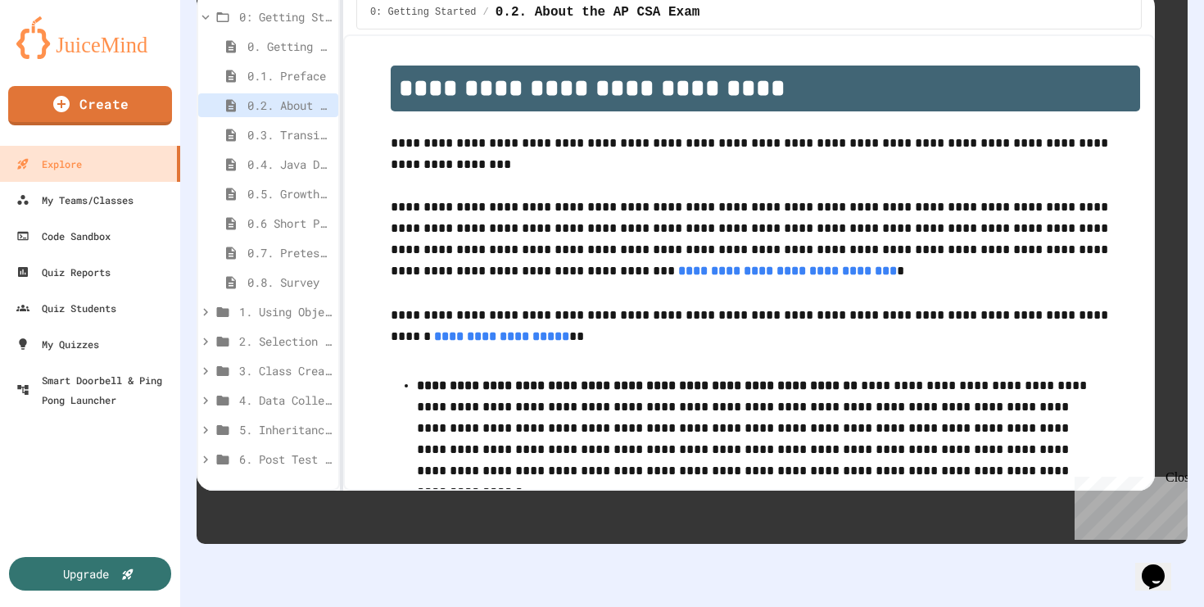
click at [744, 264] on link "**********" at bounding box center [787, 270] width 219 height 12
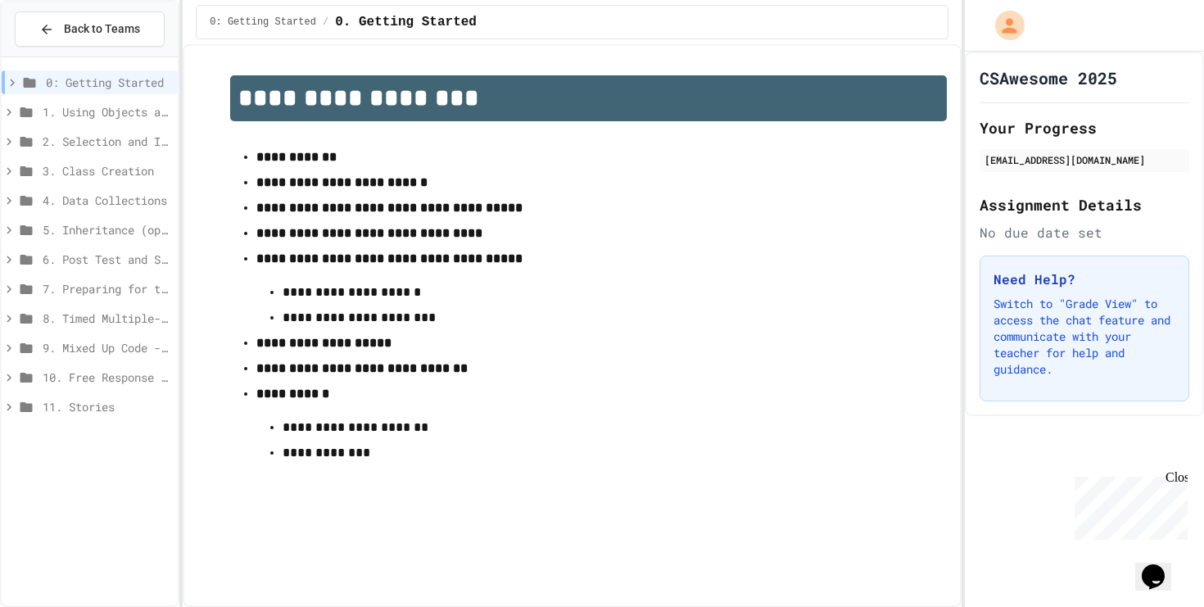
click at [131, 179] on div "3. Class Creation" at bounding box center [90, 171] width 176 height 24
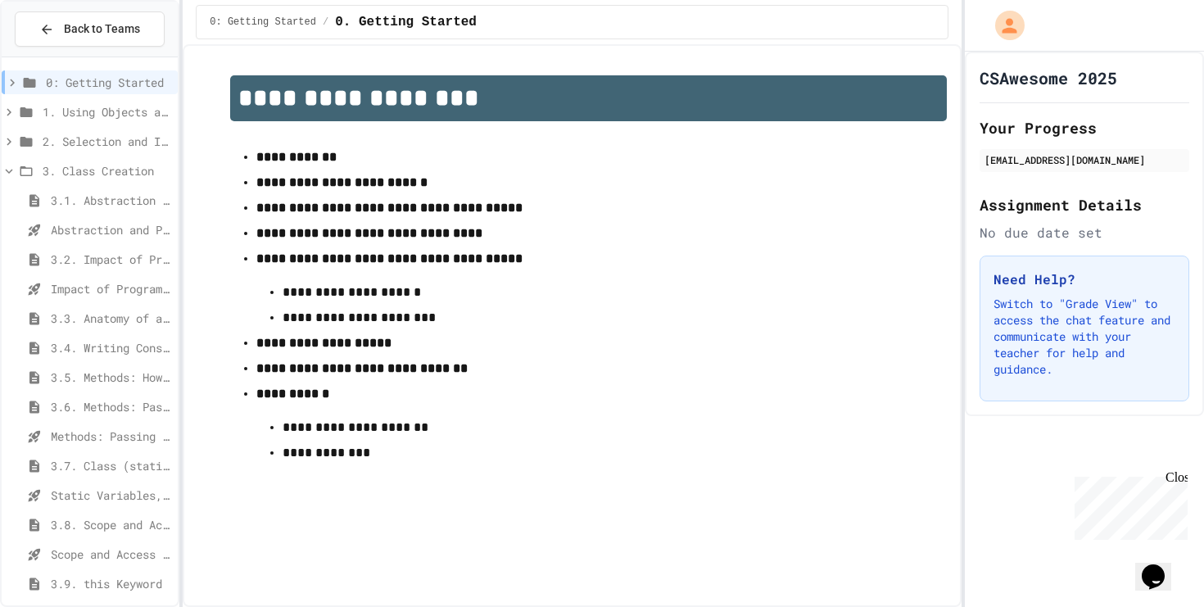
click at [117, 83] on span "0: Getting Started" at bounding box center [108, 82] width 125 height 17
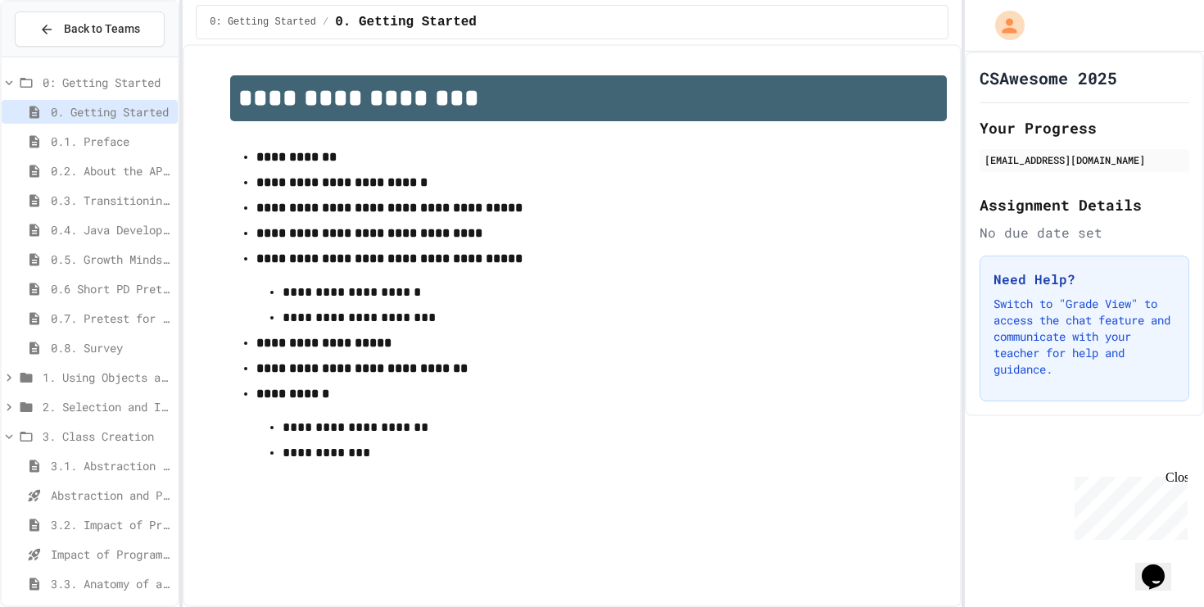
click at [341, 244] on p "**********" at bounding box center [587, 233] width 663 height 21
click at [348, 312] on li "**********" at bounding box center [587, 317] width 611 height 24
click at [359, 303] on p "**********" at bounding box center [587, 292] width 611 height 21
click at [359, 305] on p "**********" at bounding box center [587, 293] width 611 height 23
click at [378, 305] on p "**********" at bounding box center [587, 293] width 611 height 23
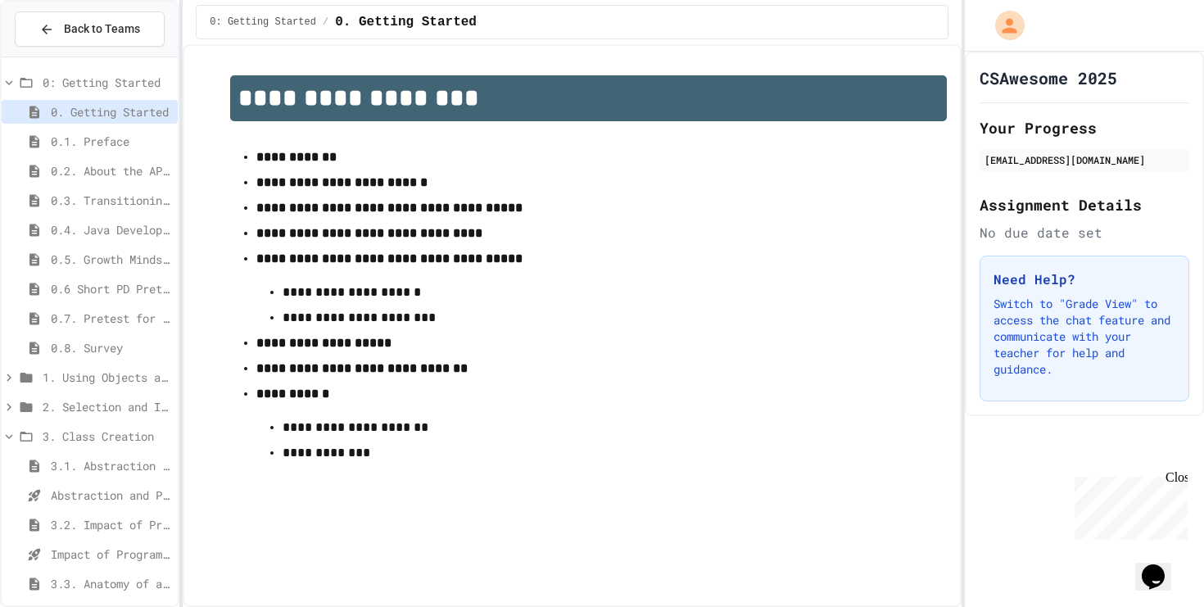
click at [124, 265] on span "0.5. Growth Mindset and Pair Programming" at bounding box center [111, 259] width 120 height 17
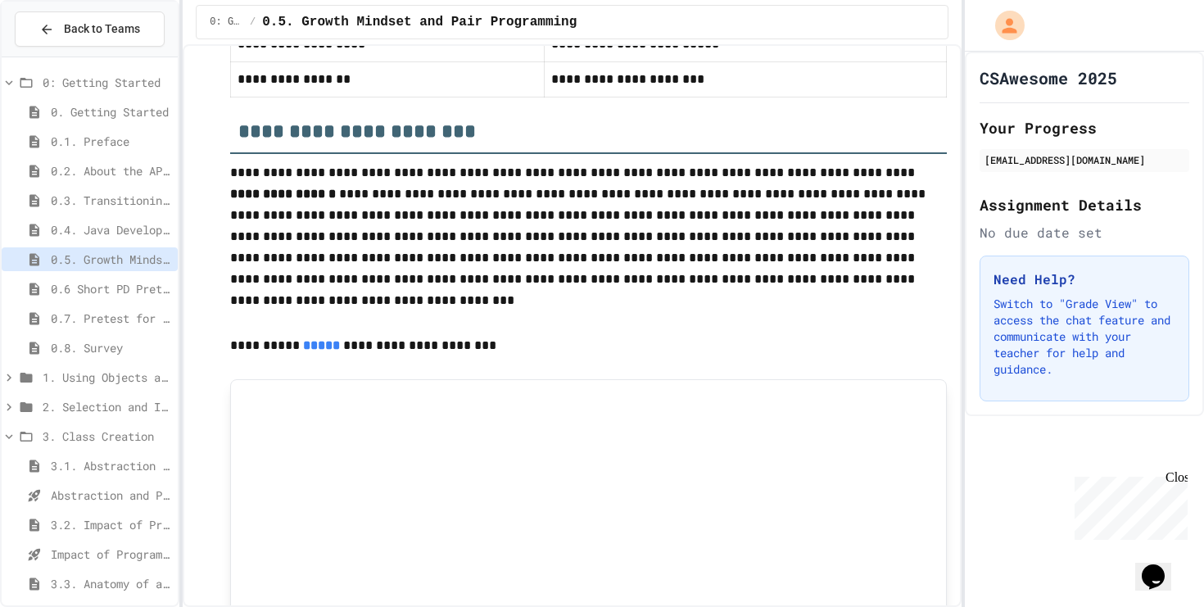
scroll to position [1364, 0]
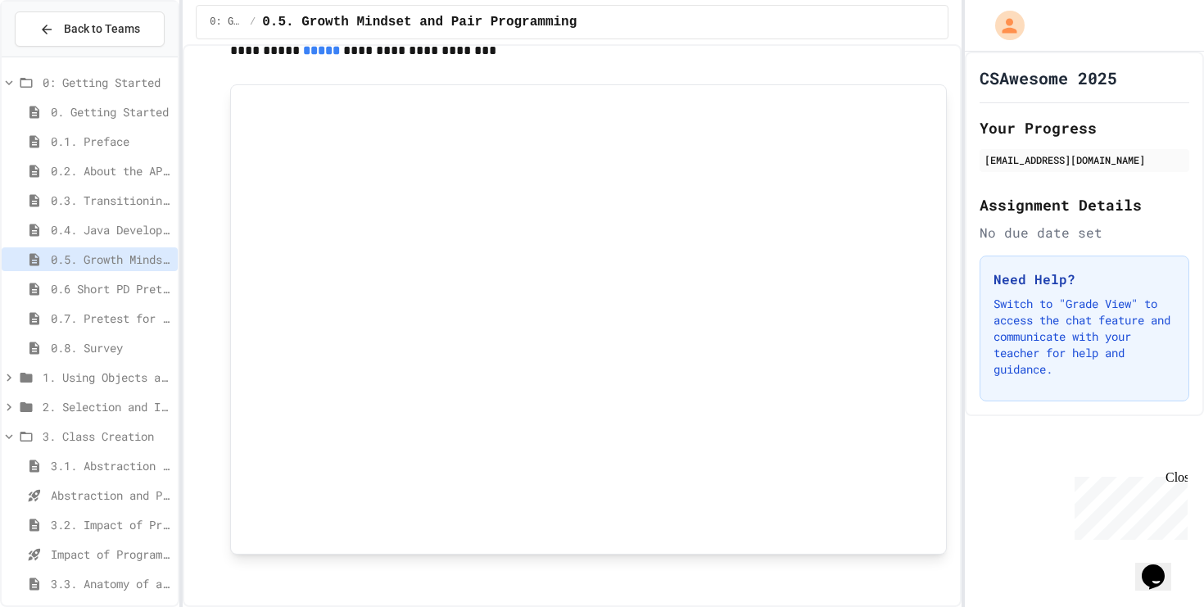
click at [120, 291] on span "0.6 Short PD Pretest" at bounding box center [111, 288] width 120 height 17
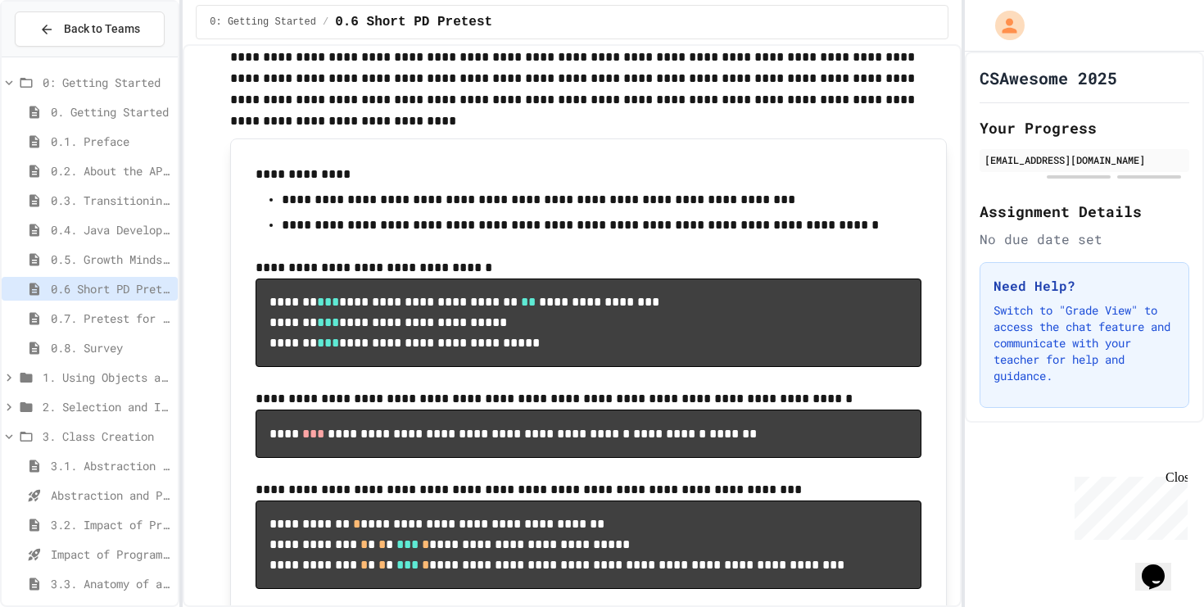
scroll to position [424, 0]
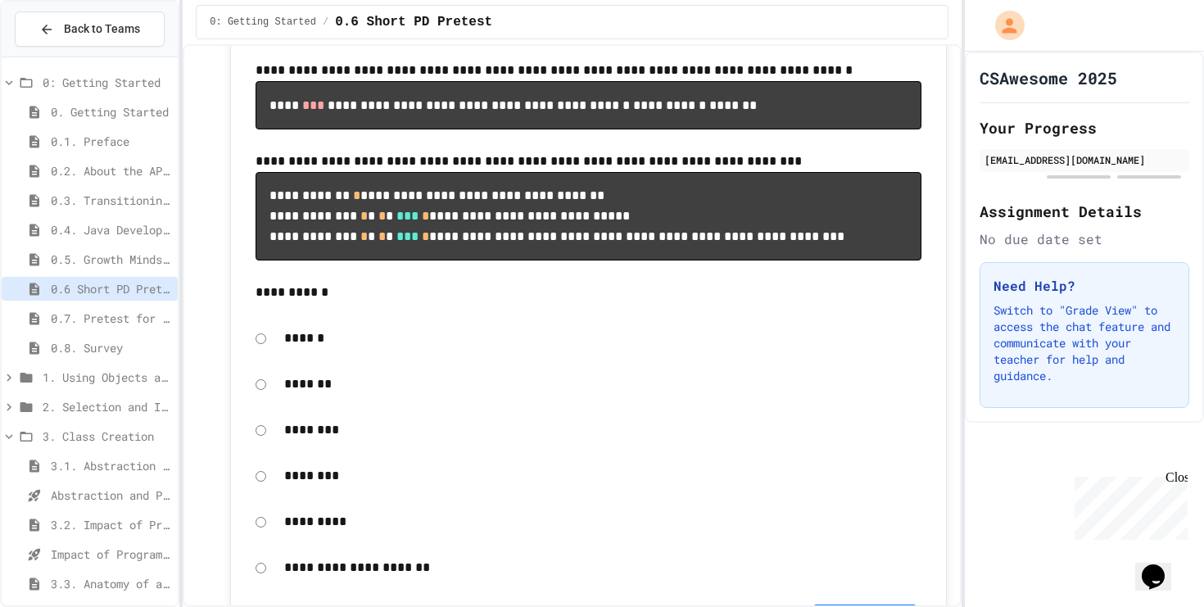
click at [109, 323] on span "0.7. Pretest for the AP CSA Exam" at bounding box center [111, 317] width 120 height 17
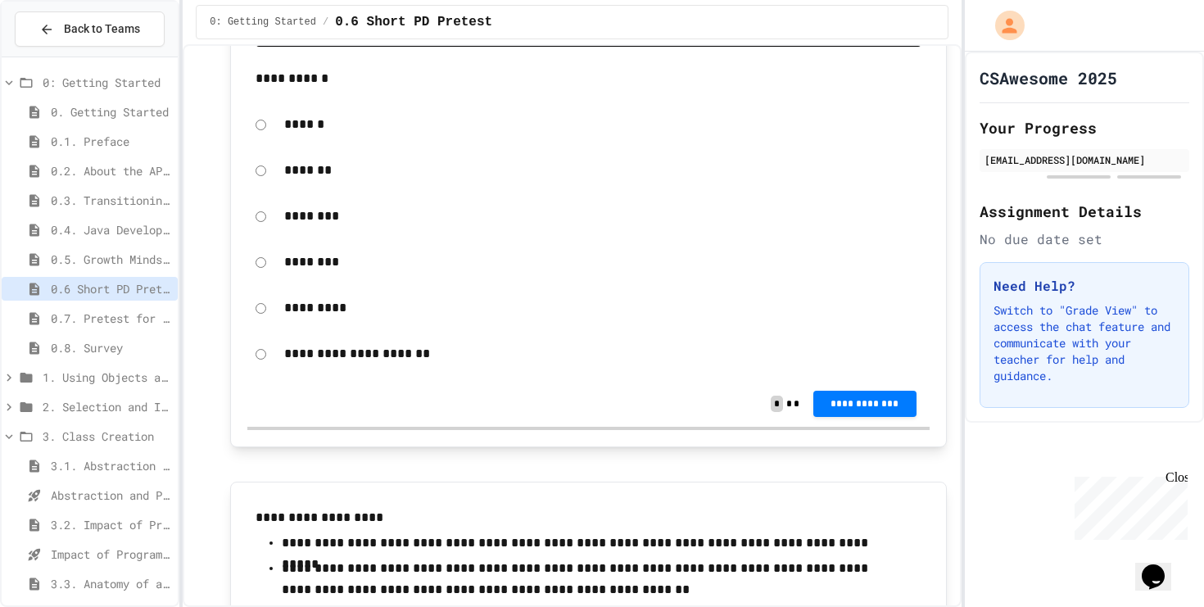
scroll to position [639, 0]
click at [96, 320] on span "0.7. Pretest for the AP CSA Exam" at bounding box center [111, 317] width 120 height 17
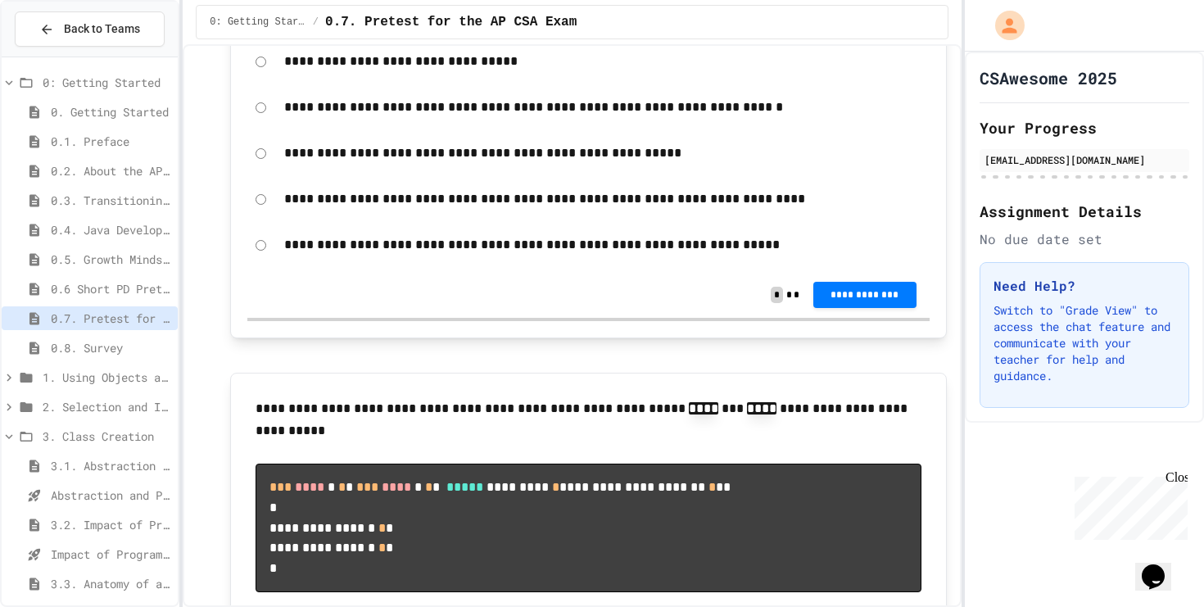
scroll to position [1369, 0]
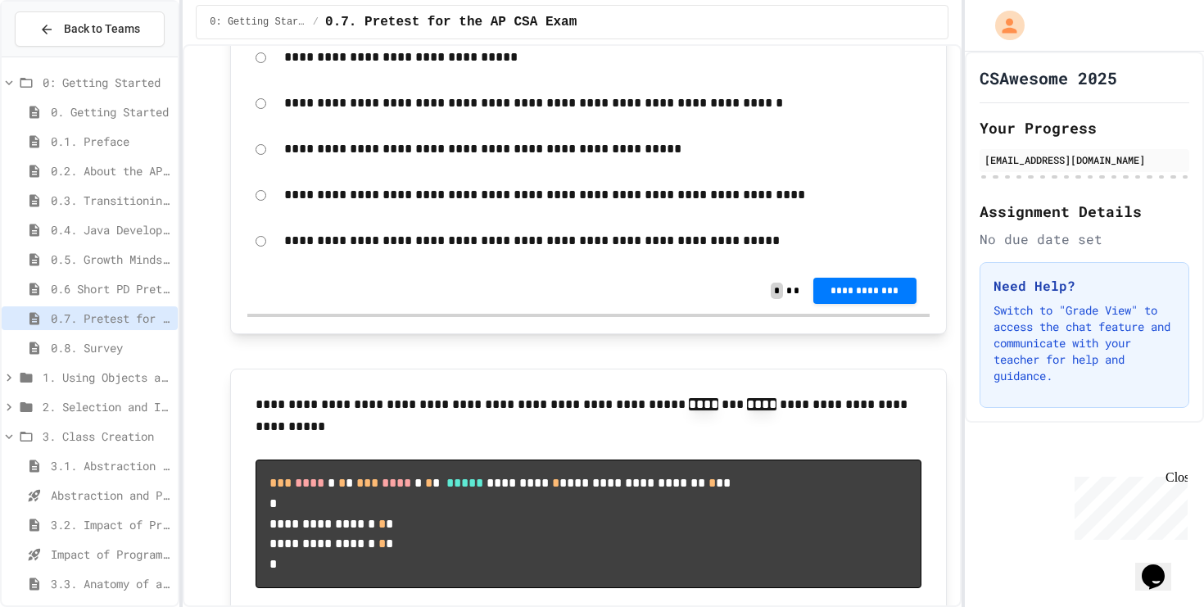
click at [121, 345] on span "0.8. Survey" at bounding box center [111, 347] width 120 height 17
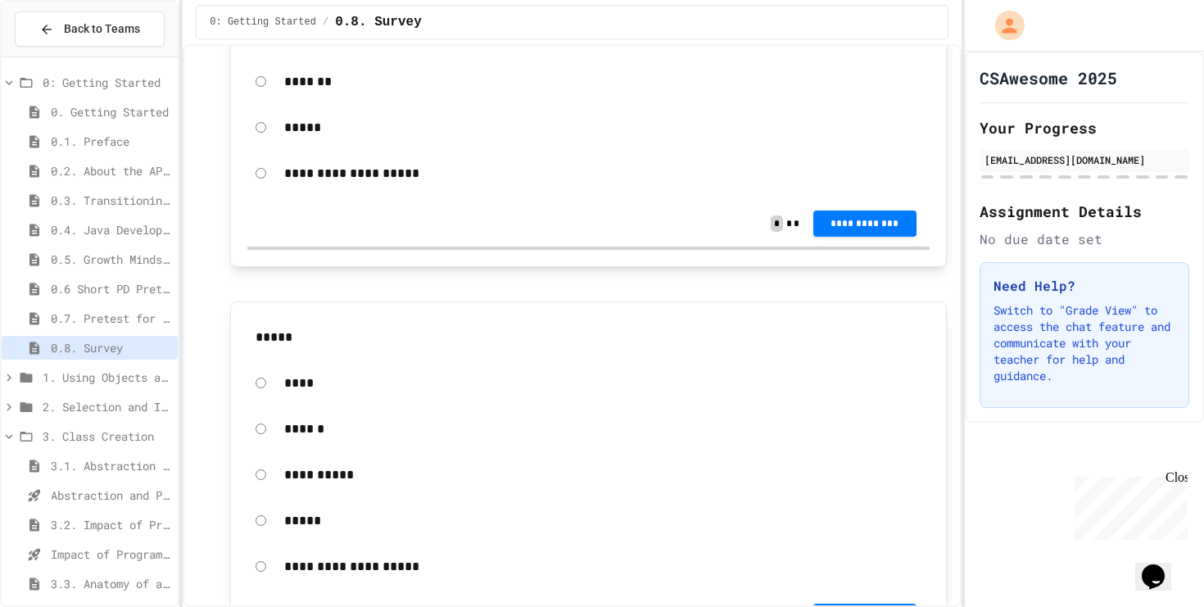
scroll to position [1007, 0]
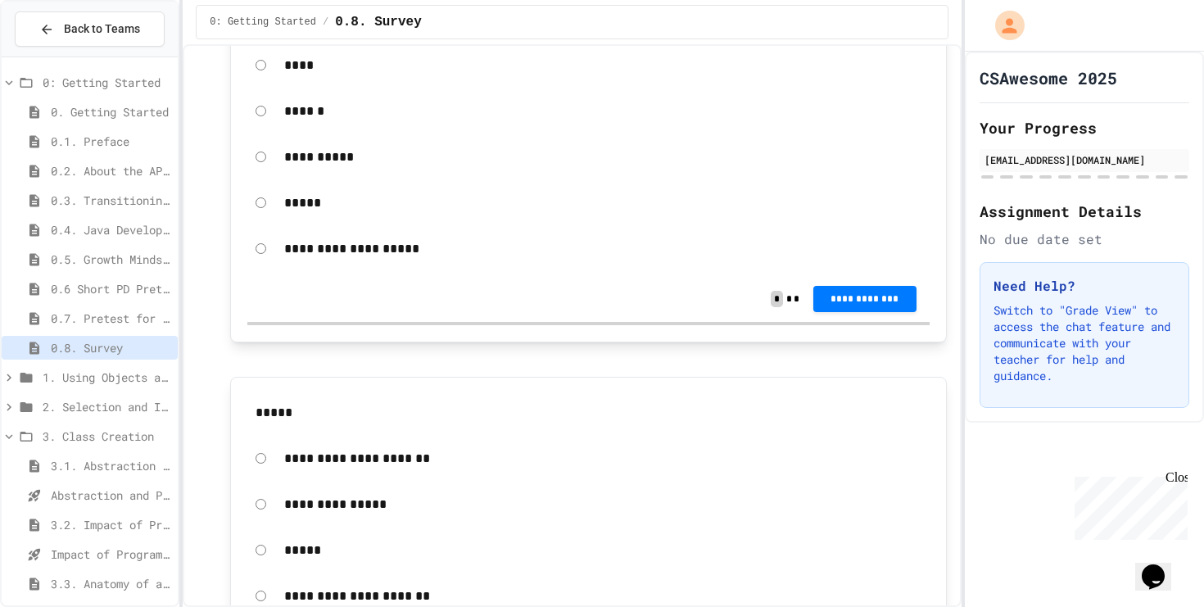
click at [112, 373] on span "1. Using Objects and Methods" at bounding box center [107, 376] width 129 height 17
click at [80, 405] on span "1.1. Introduction to Algorithms, Programming, and Compilers" at bounding box center [111, 406] width 120 height 17
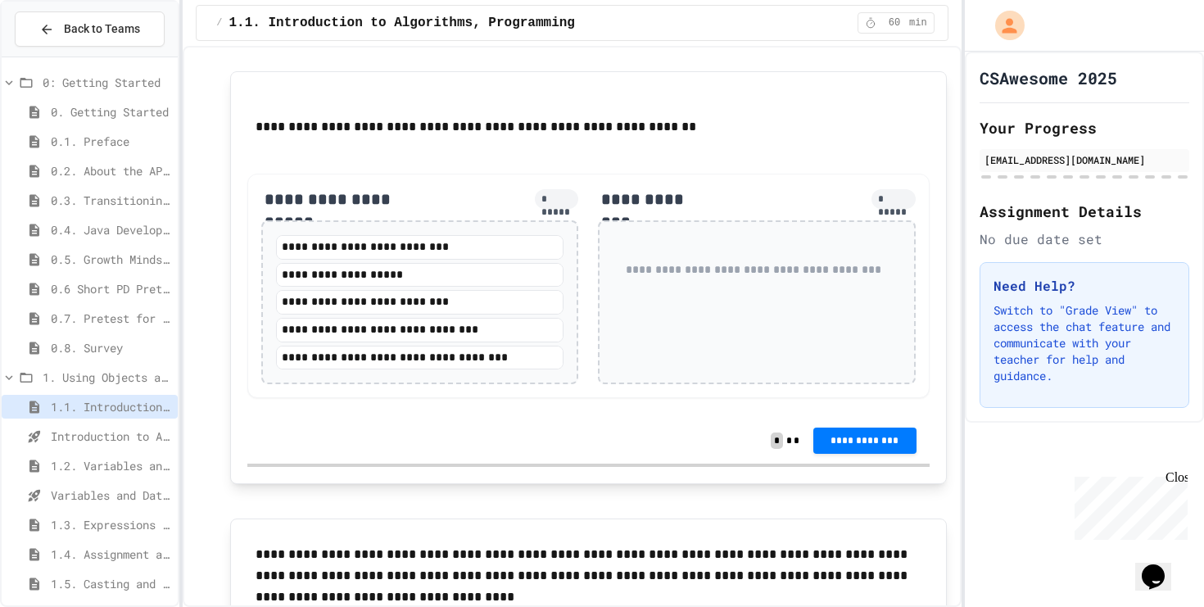
scroll to position [1304, 0]
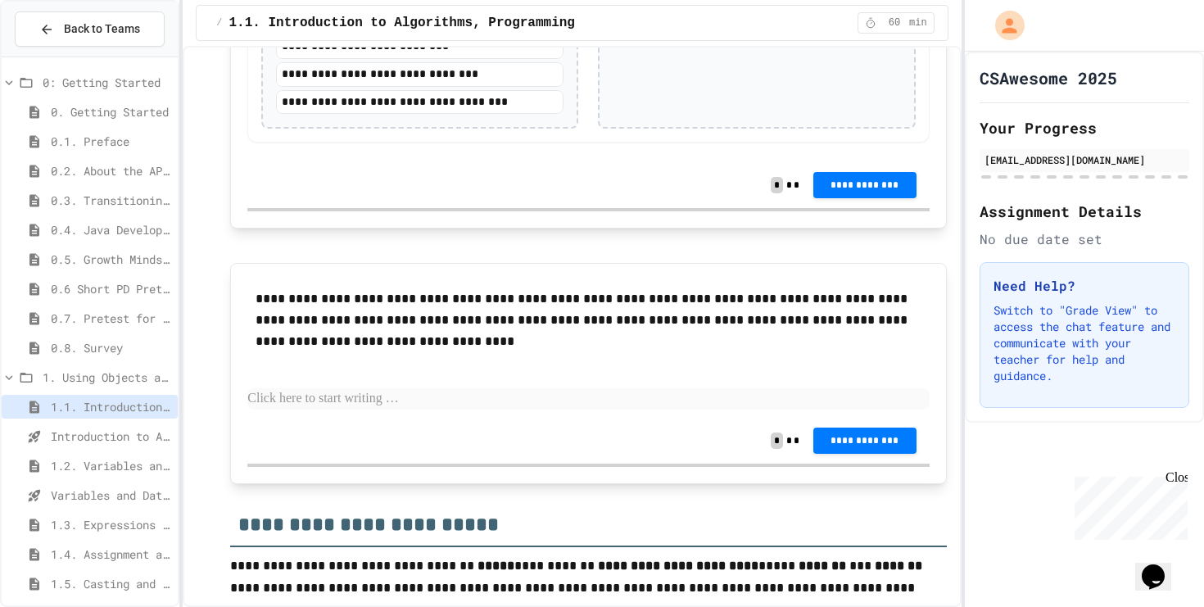
click at [61, 433] on span "Introduction to Algorithms, Programming, and Compilers" at bounding box center [111, 435] width 120 height 17
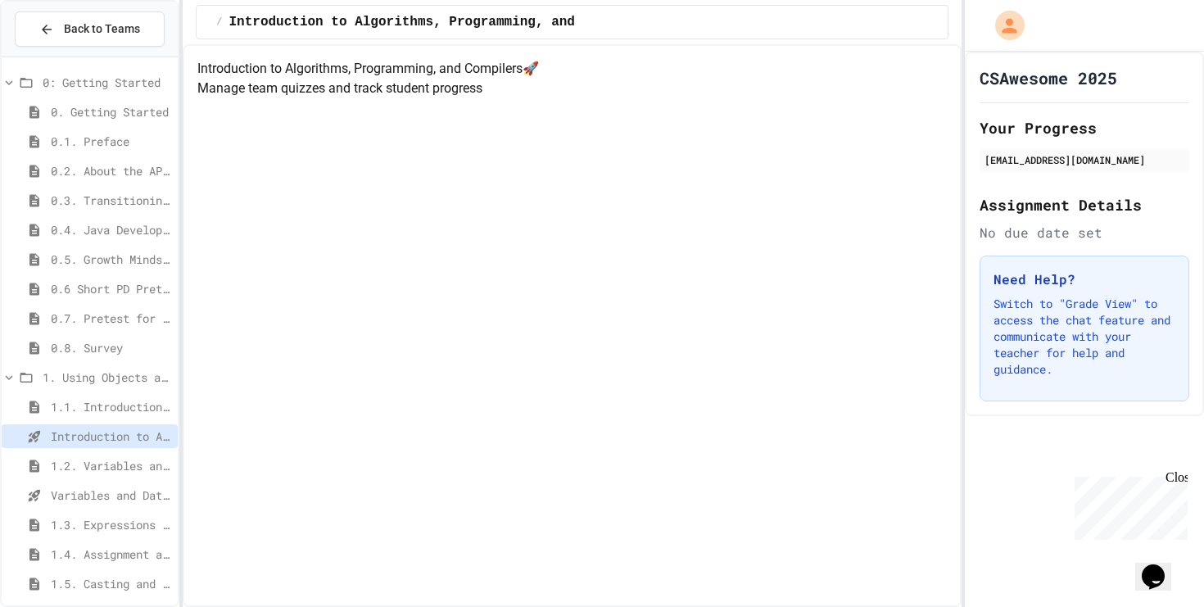
scroll to position [74, 0]
click at [506, 98] on div "Introduction to Algorithms, Programming, and Compilers 🚀 Manage team quizzes an…" at bounding box center [571, 78] width 748 height 39
click at [95, 465] on span "1.2. Variables and Data Types" at bounding box center [111, 465] width 120 height 17
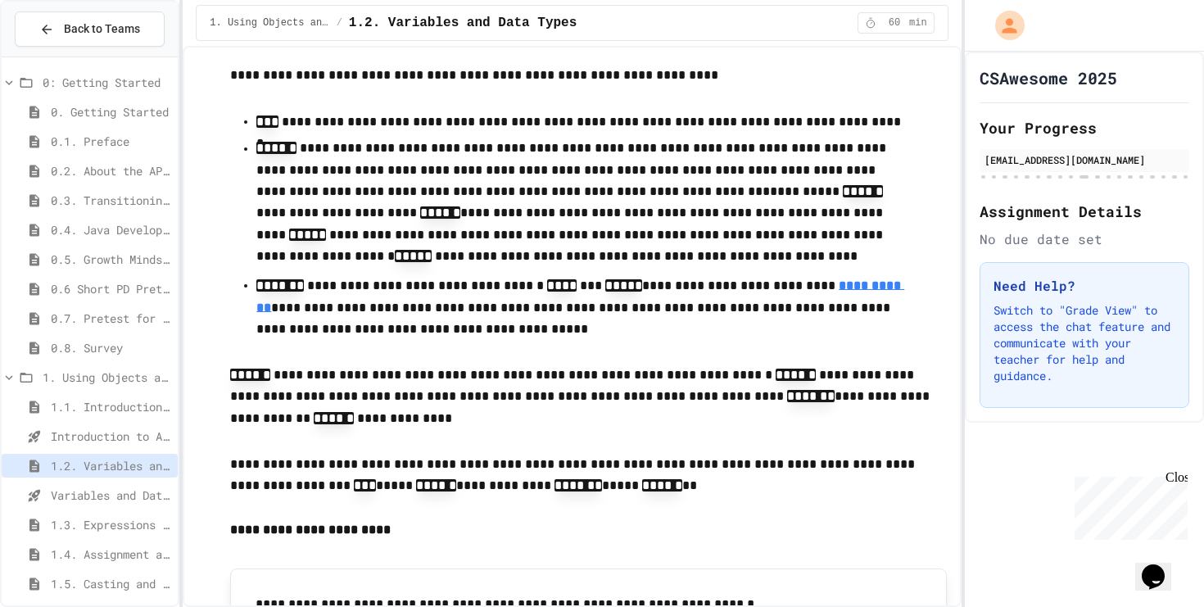
scroll to position [1231, 0]
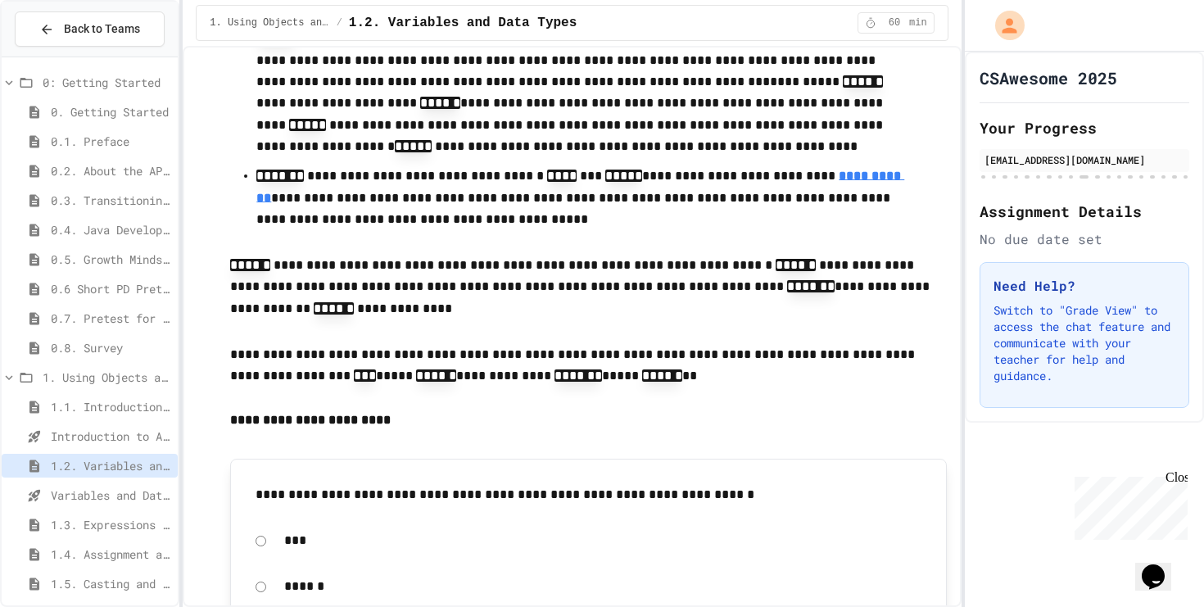
click at [76, 491] on span "Variables and Data Types - Quiz" at bounding box center [111, 494] width 120 height 17
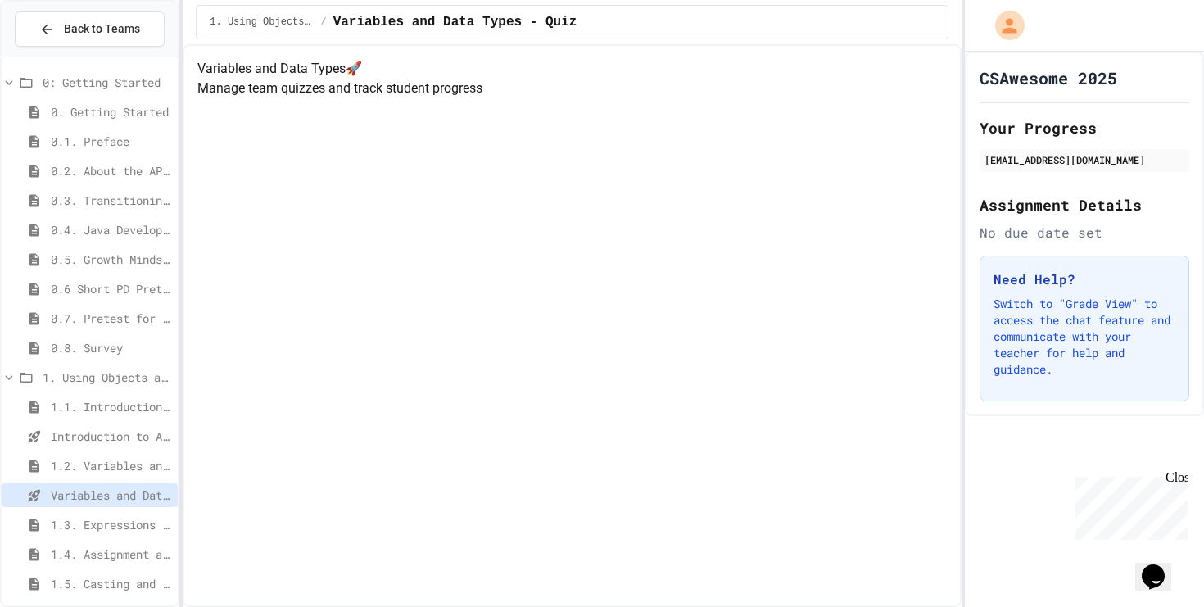
scroll to position [74, 0]
click at [14, 377] on icon at bounding box center [9, 377] width 15 height 15
click at [14, 85] on icon at bounding box center [9, 82] width 15 height 15
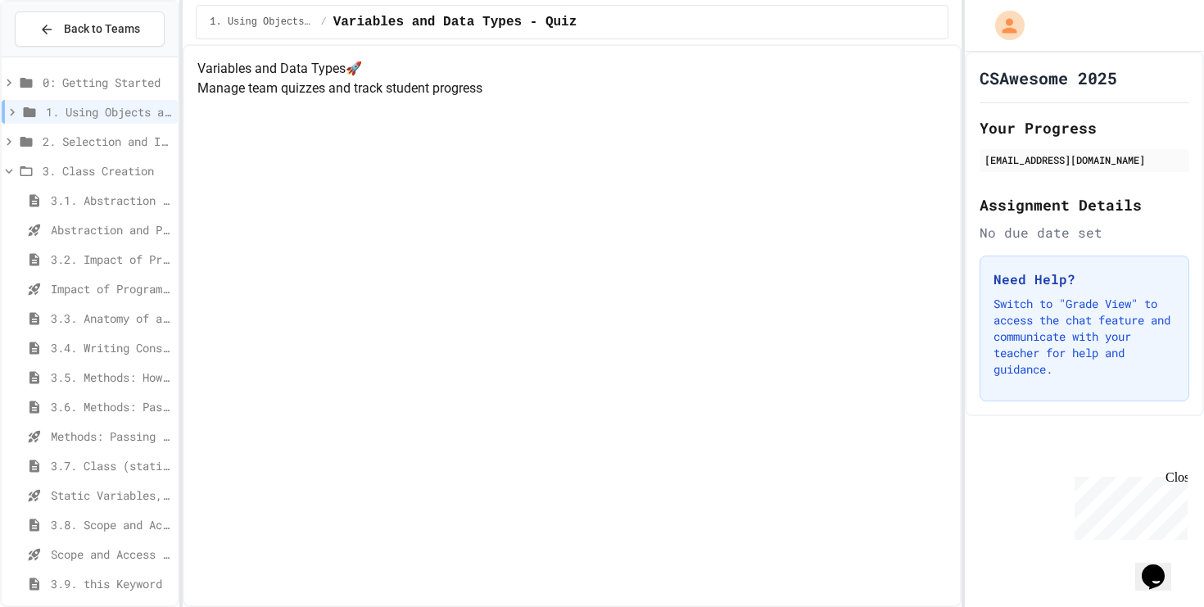
click at [133, 208] on span "3.1. Abstraction and Program Design" at bounding box center [111, 200] width 120 height 17
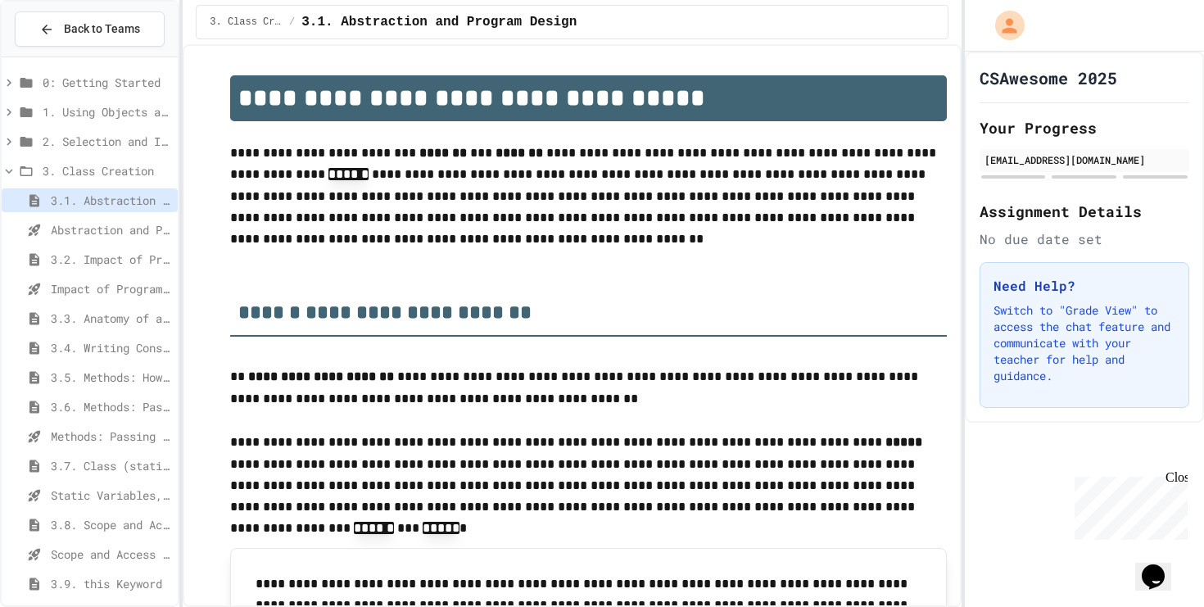
click at [10, 169] on icon at bounding box center [9, 171] width 15 height 15
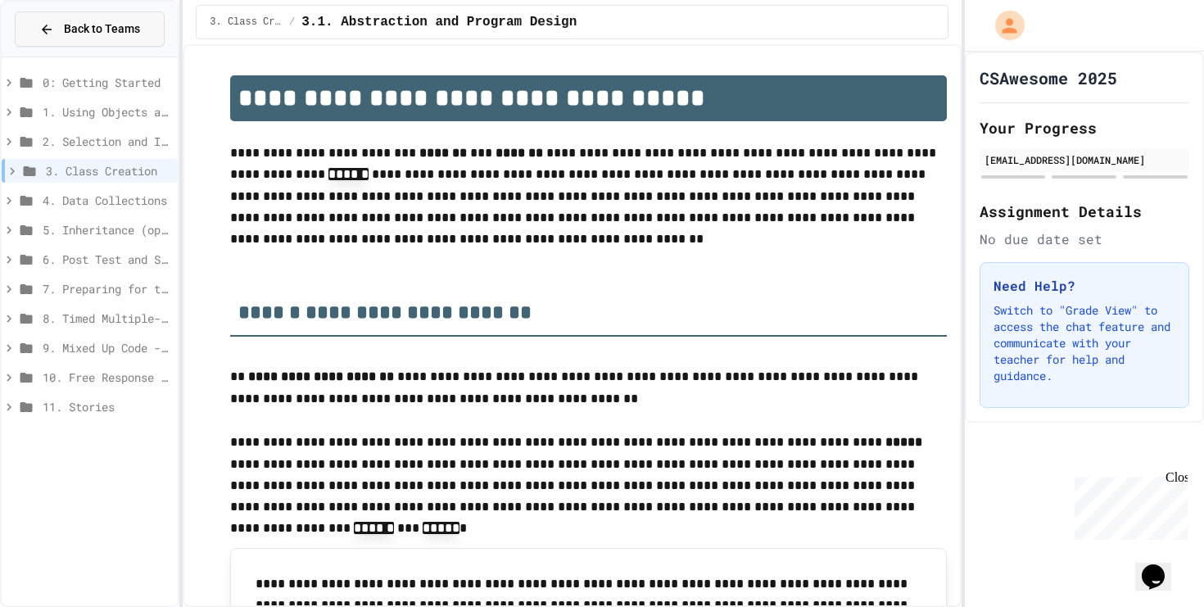
click at [87, 23] on span "Back to Teams" at bounding box center [102, 28] width 76 height 17
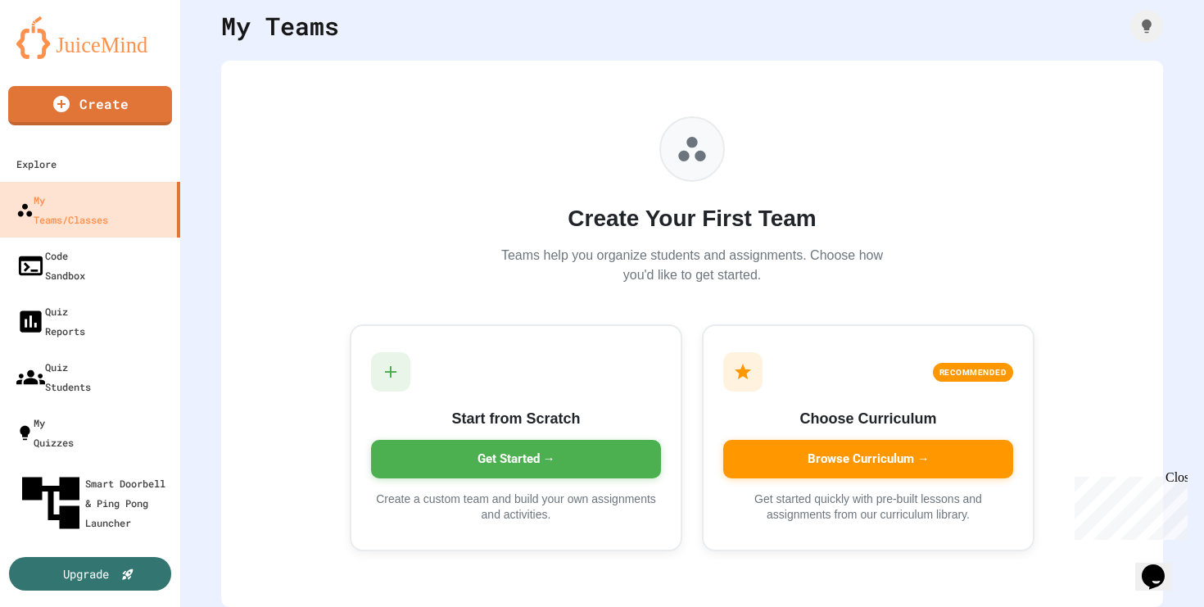
scroll to position [71, 0]
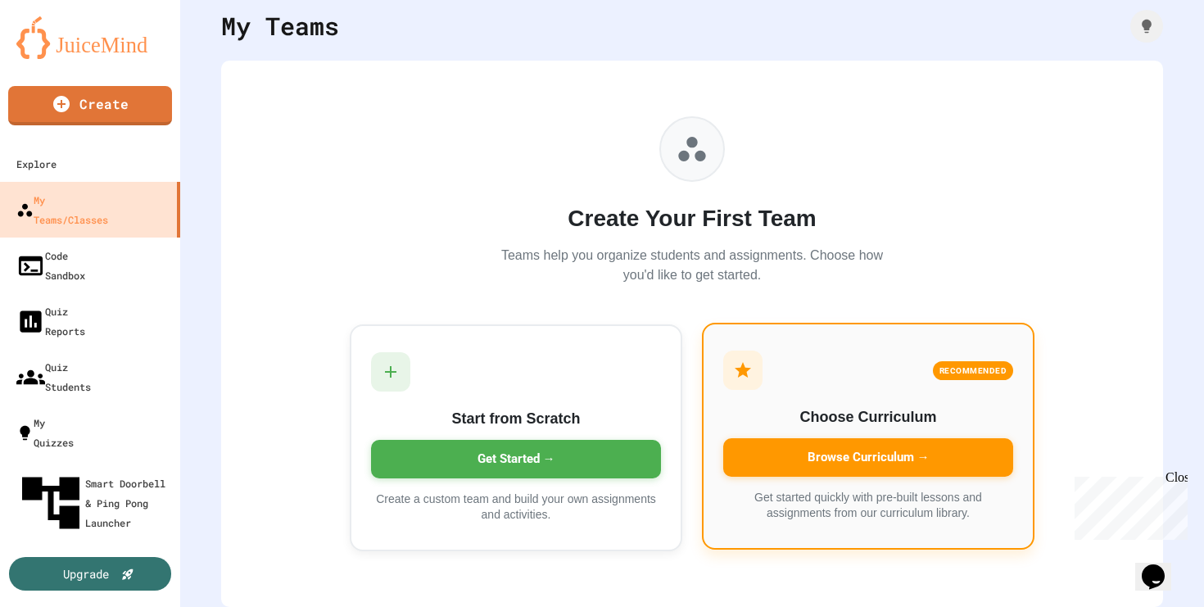
click at [819, 444] on div "Browse Curriculum →" at bounding box center [868, 457] width 290 height 38
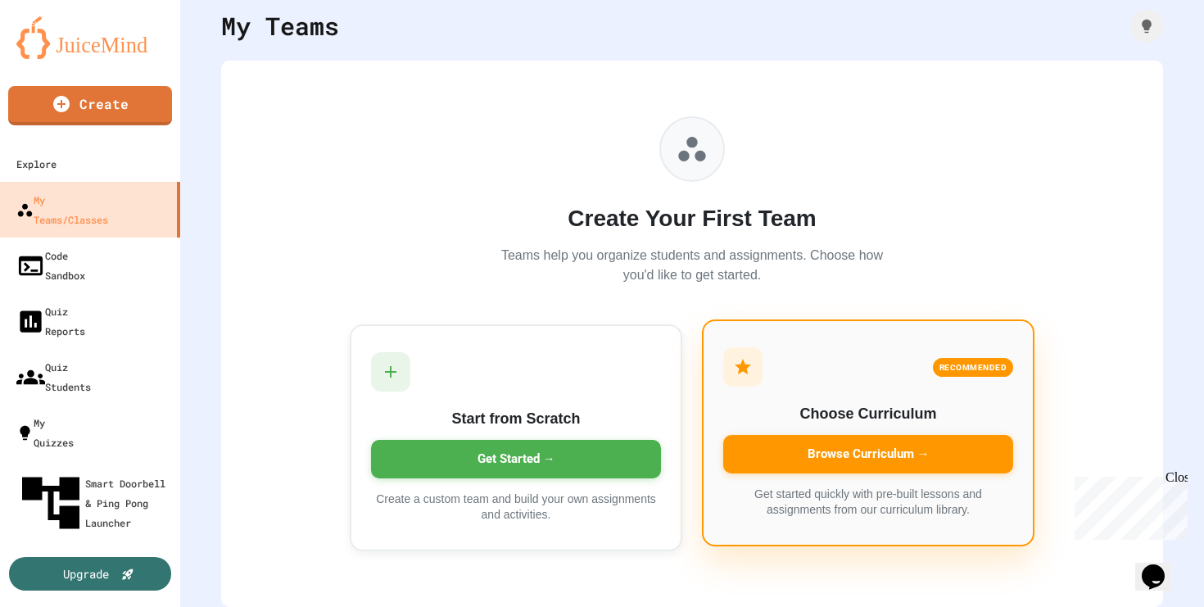
click at [812, 442] on div "Browse Curriculum →" at bounding box center [868, 454] width 290 height 38
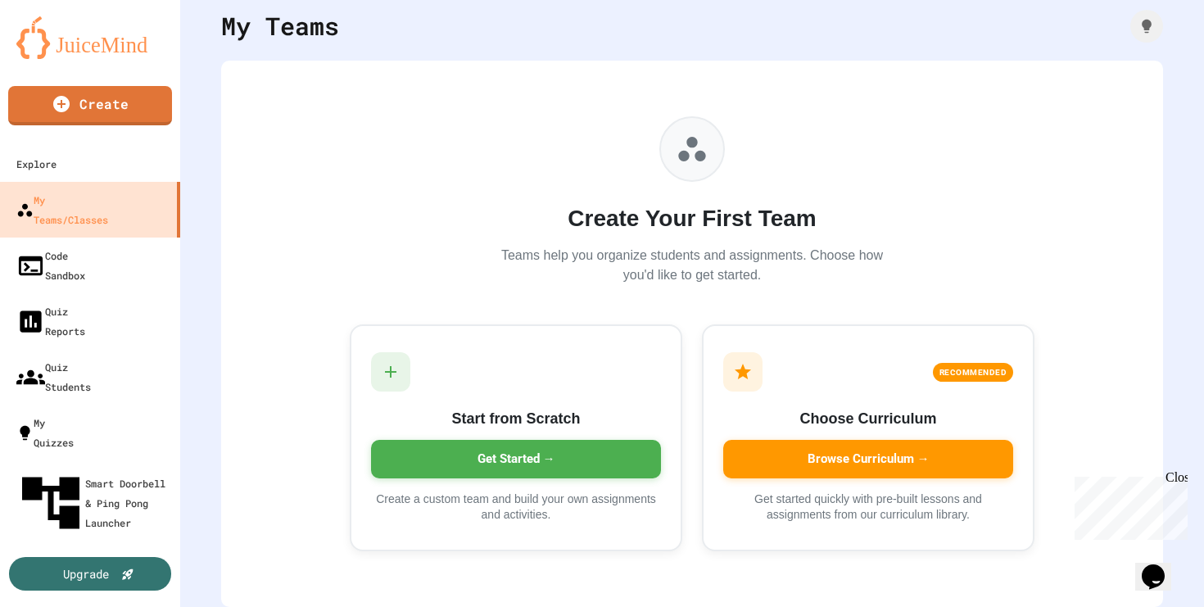
scroll to position [104, 0]
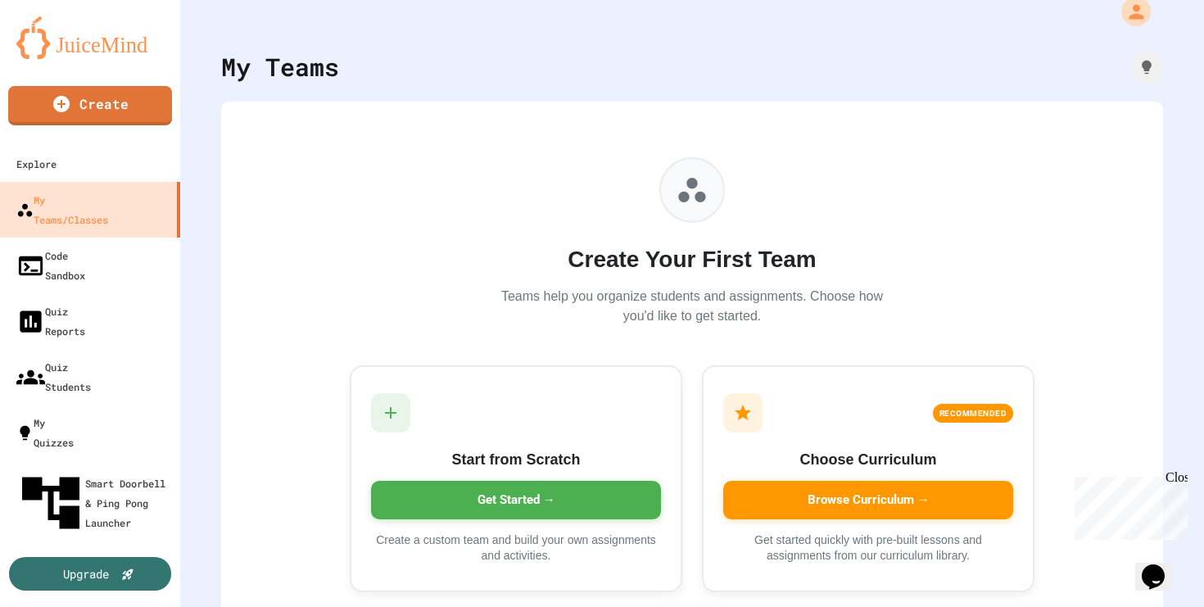
scroll to position [71, 0]
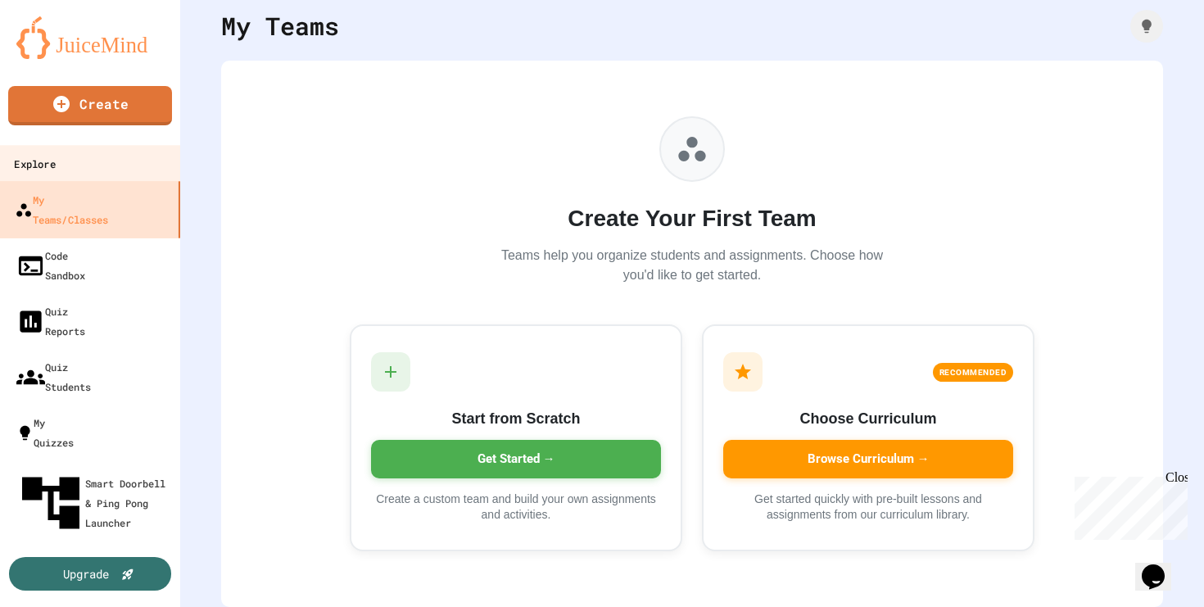
click at [55, 165] on div "Explore" at bounding box center [34, 164] width 41 height 20
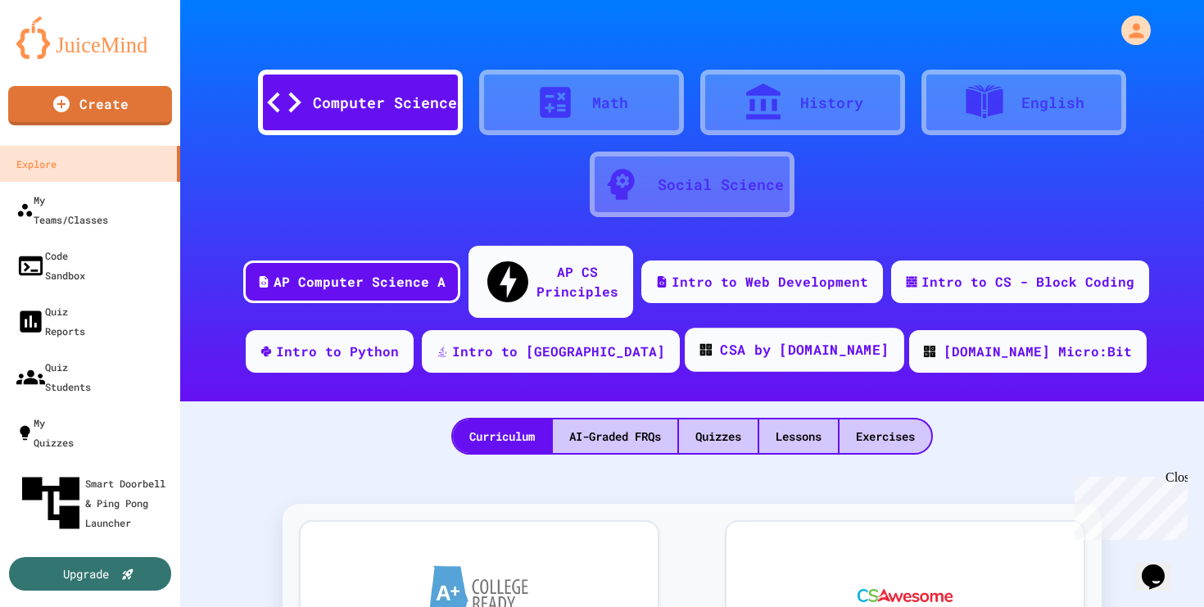
click at [780, 331] on div "CSA by Code.org" at bounding box center [793, 349] width 219 height 44
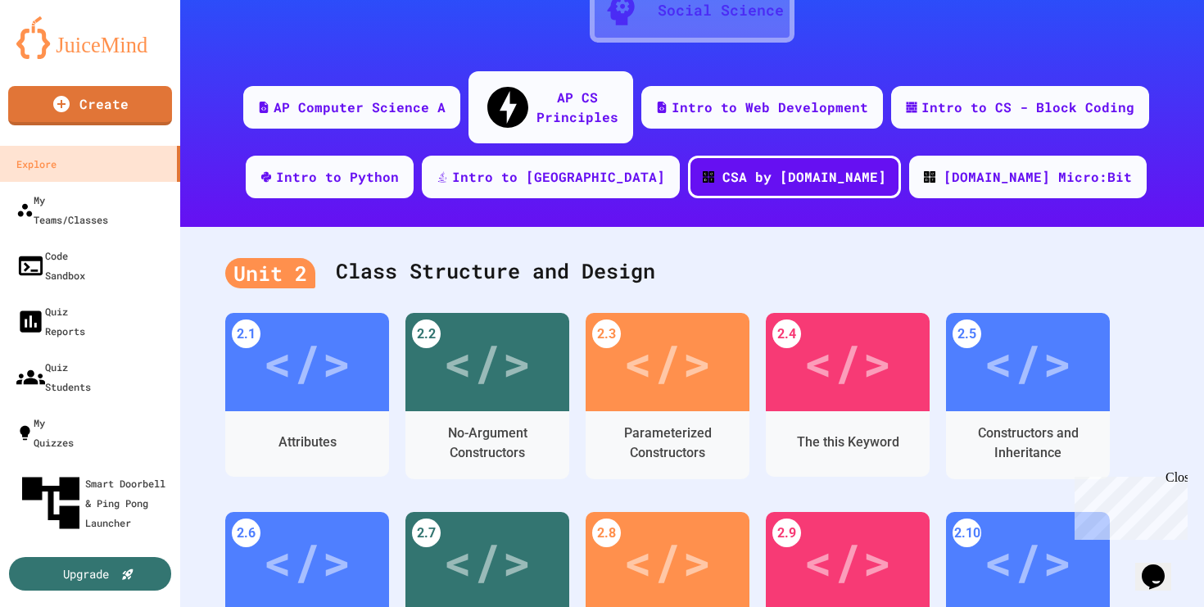
scroll to position [166, 0]
